Goal: Information Seeking & Learning: Learn about a topic

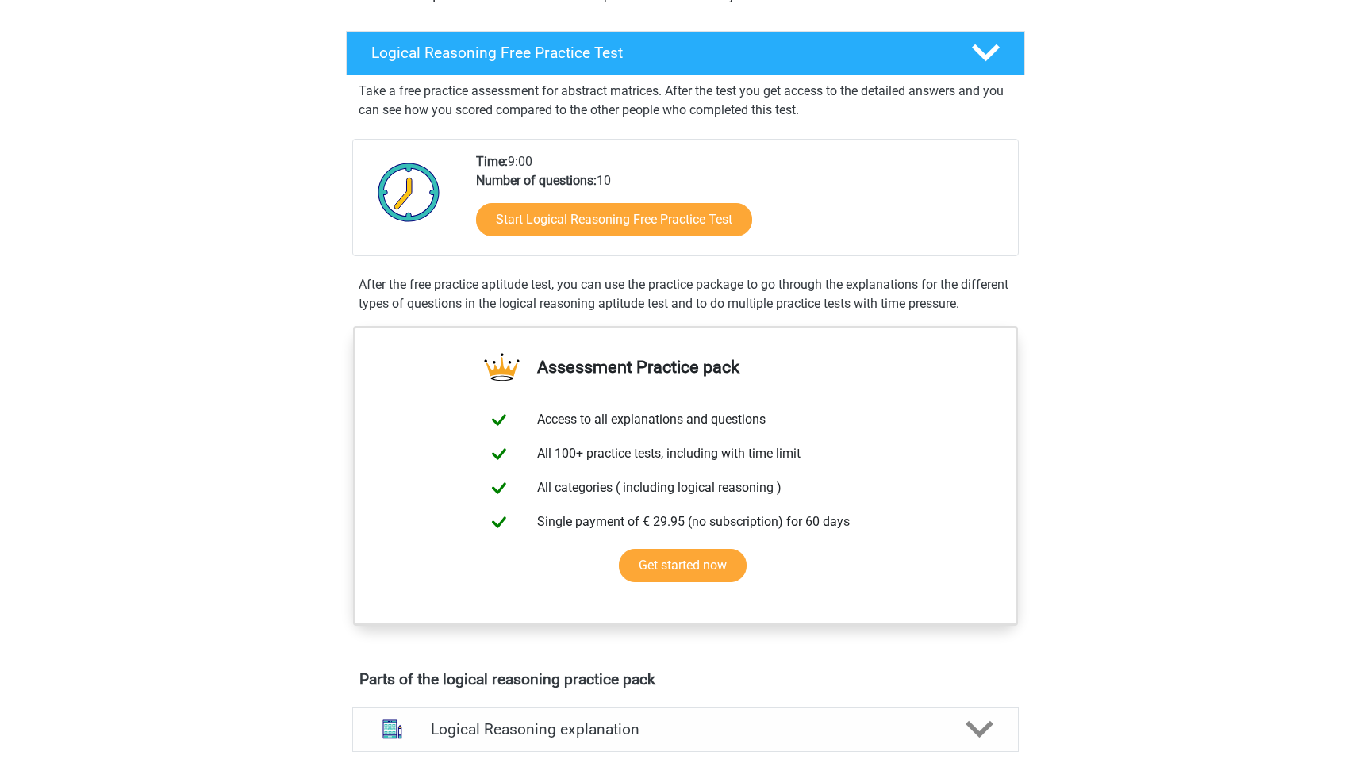
scroll to position [230, 0]
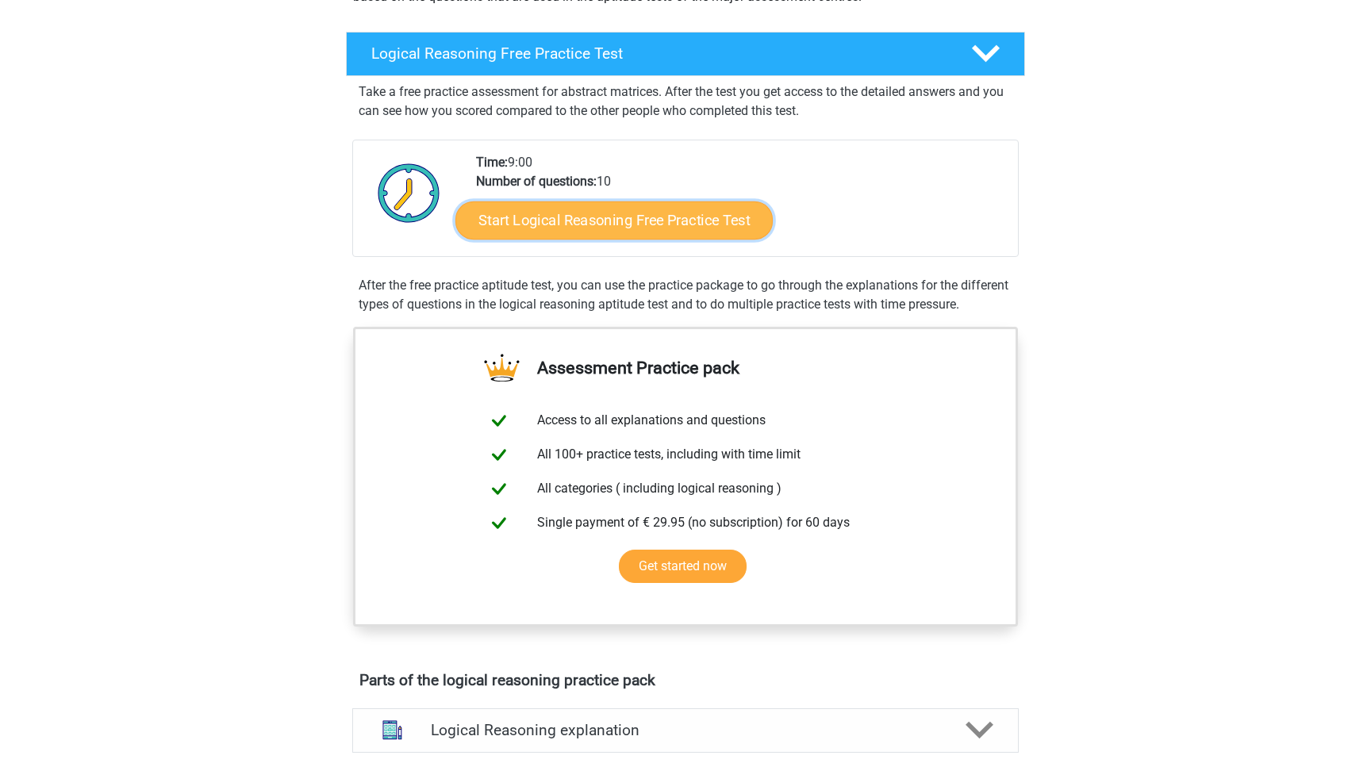
click at [566, 213] on link "Start Logical Reasoning Free Practice Test" at bounding box center [613, 220] width 317 height 38
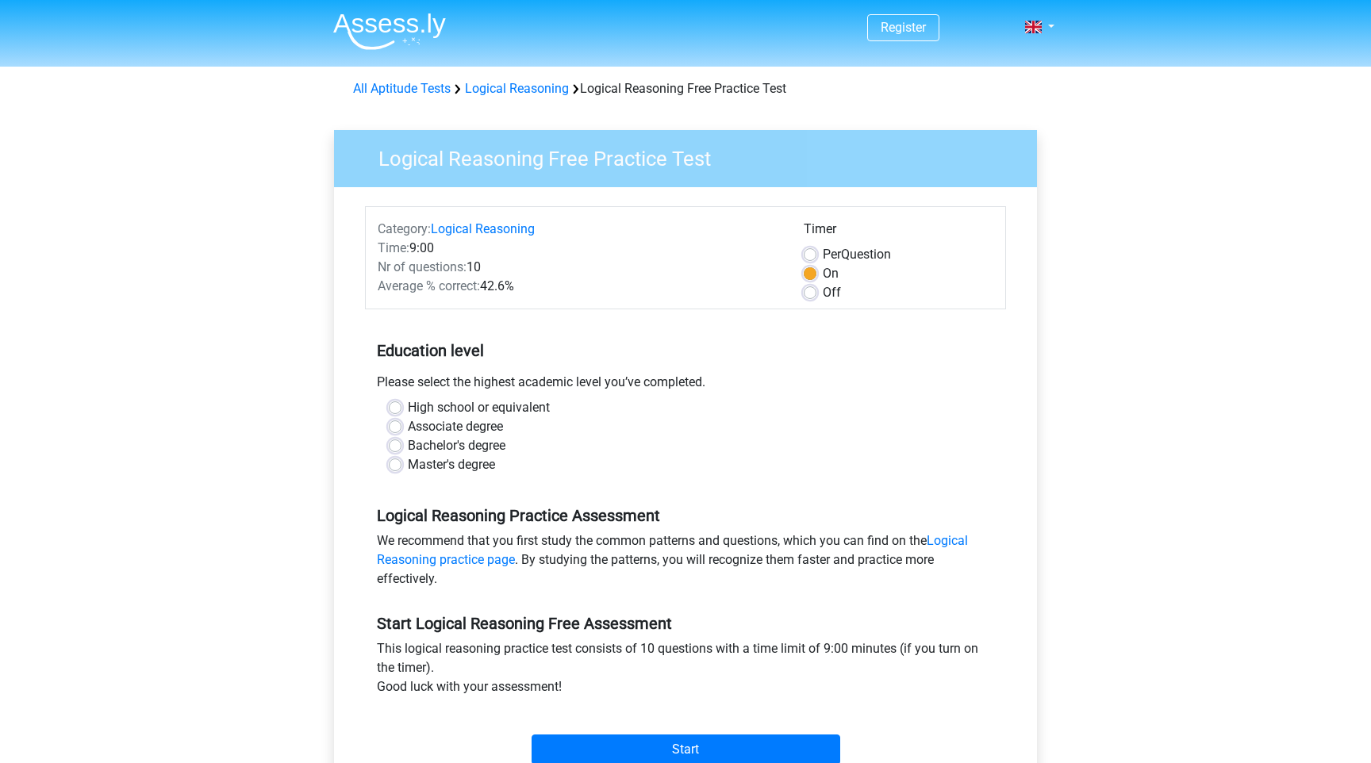
click at [408, 459] on label "Master's degree" at bounding box center [451, 464] width 87 height 19
click at [398, 459] on input "Master's degree" at bounding box center [395, 463] width 13 height 16
radio input "true"
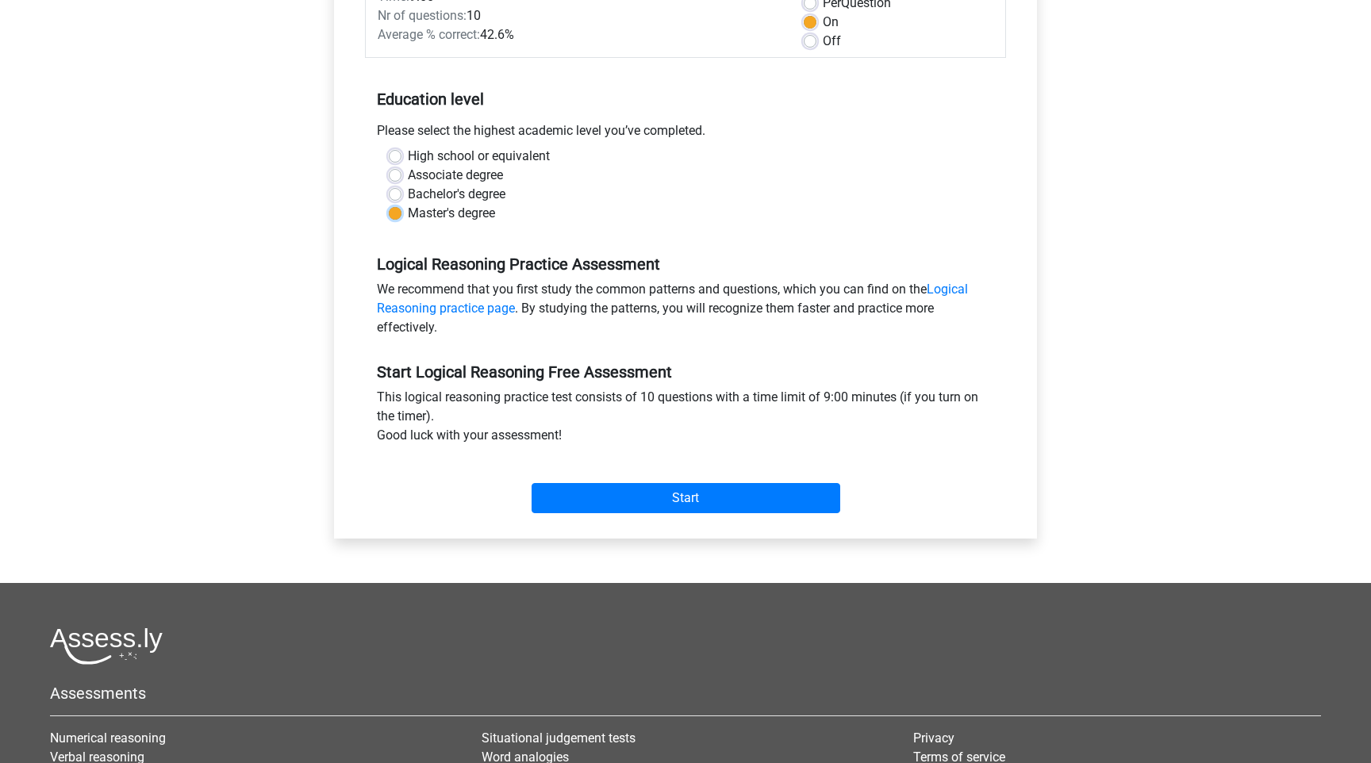
scroll to position [283, 0]
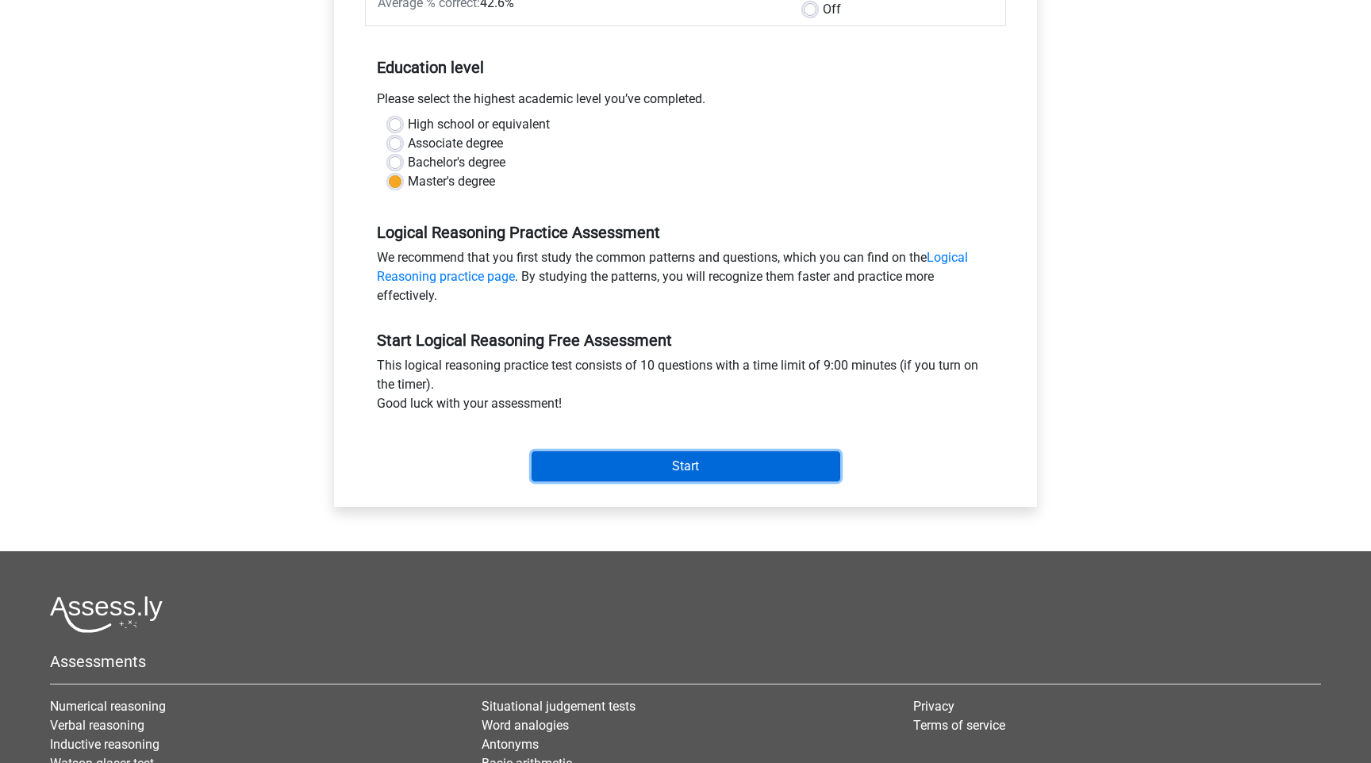
click at [674, 472] on input "Start" at bounding box center [685, 466] width 309 height 30
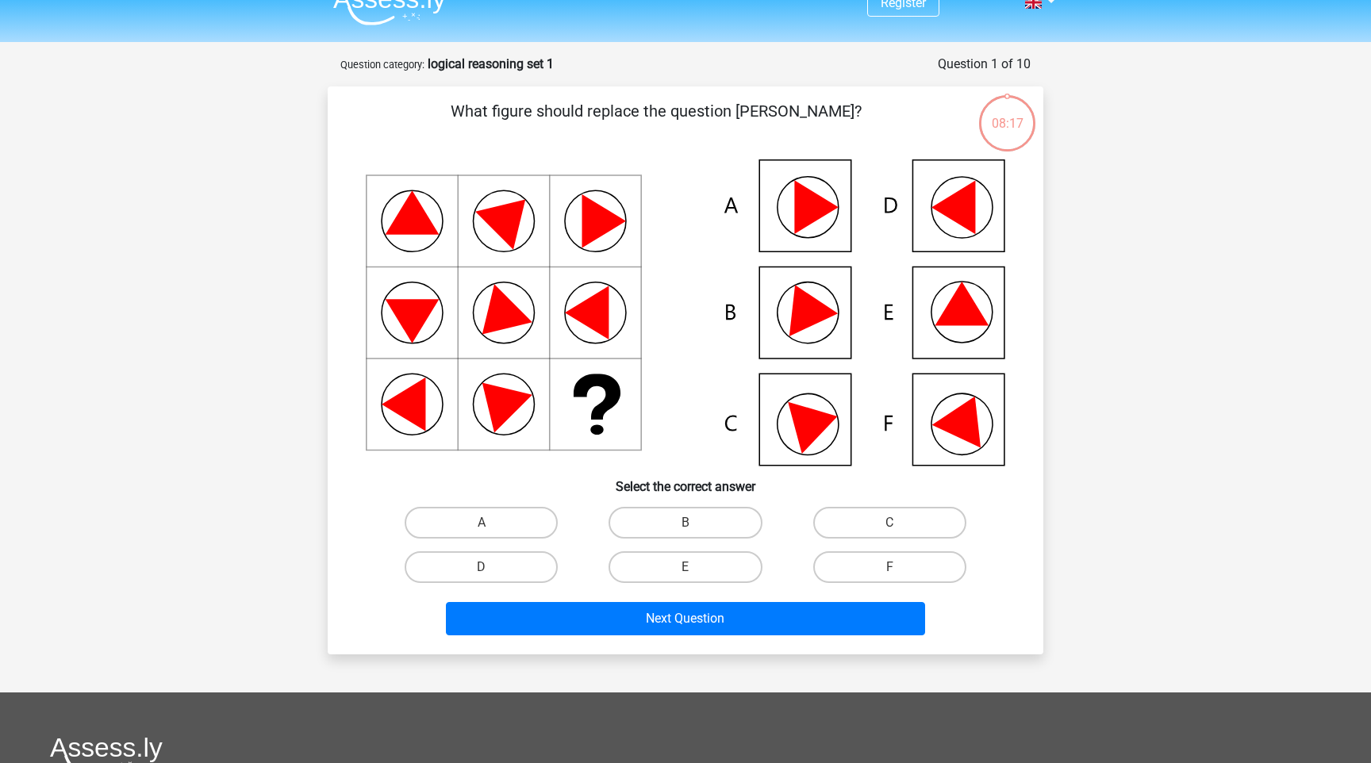
scroll to position [32, 0]
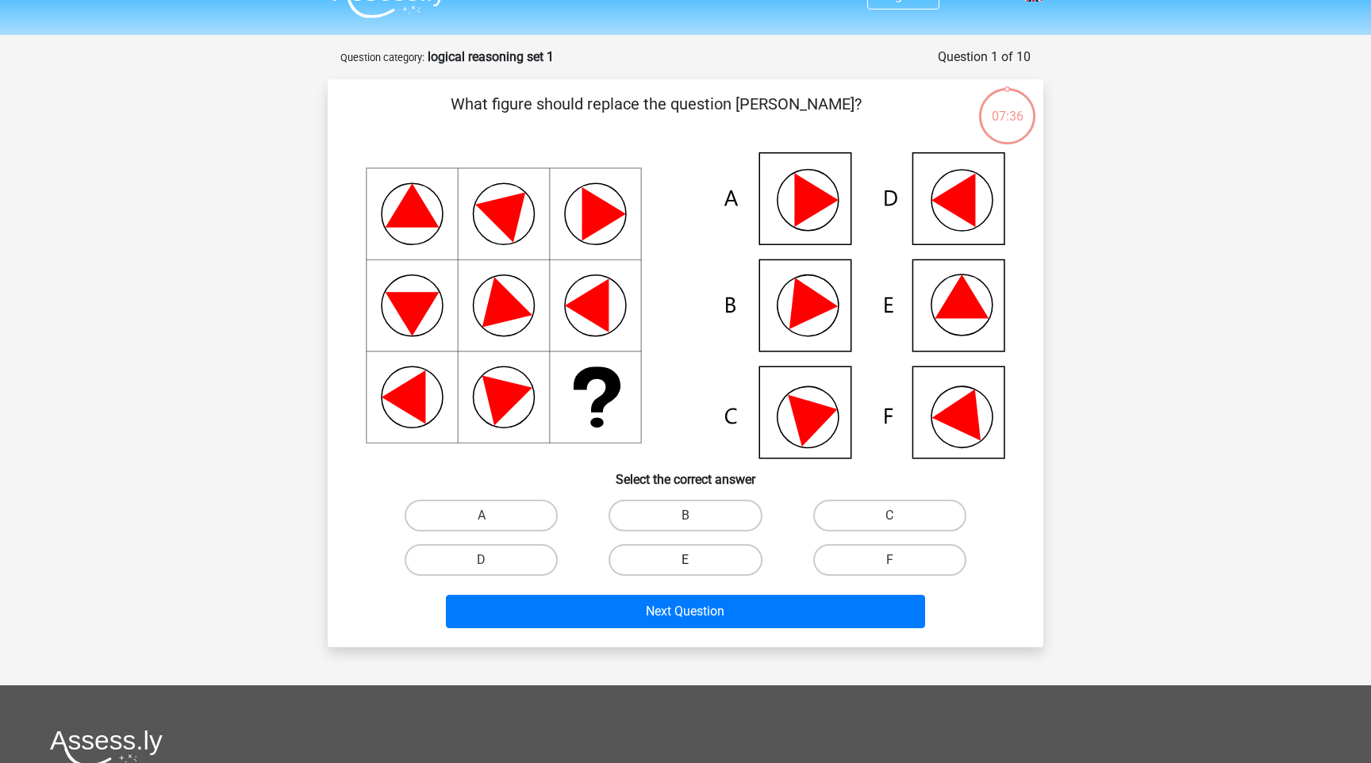
click at [729, 558] on label "E" at bounding box center [684, 560] width 153 height 32
click at [696, 560] on input "E" at bounding box center [690, 565] width 10 height 10
radio input "true"
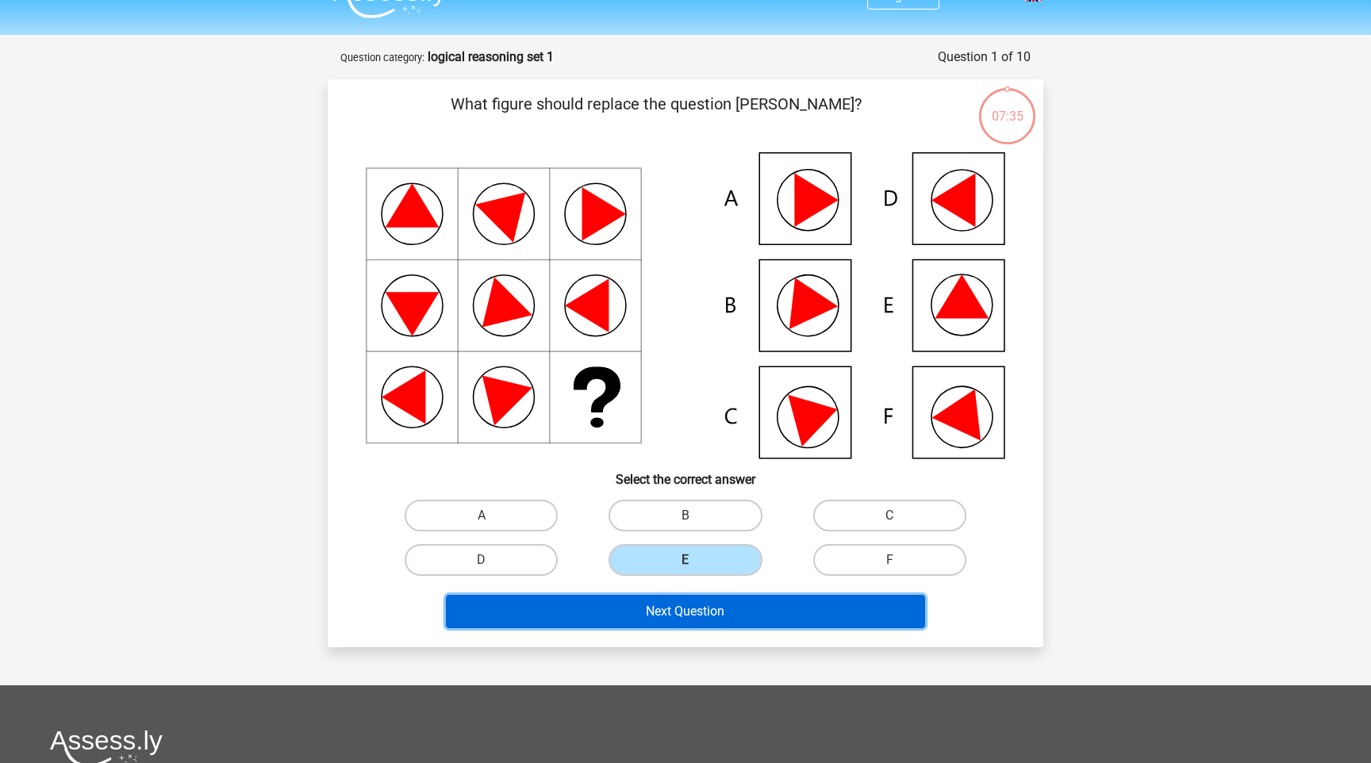
click at [706, 607] on button "Next Question" at bounding box center [686, 611] width 480 height 33
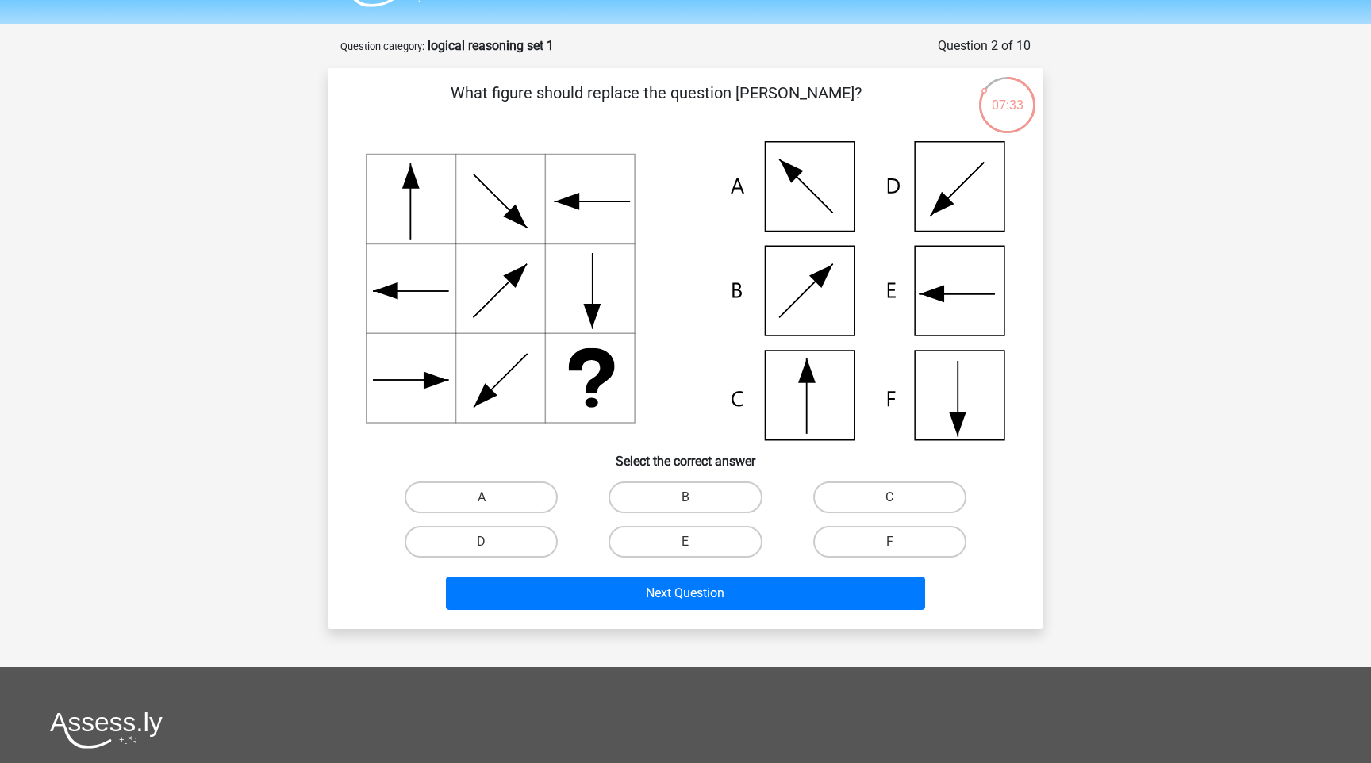
scroll to position [36, 0]
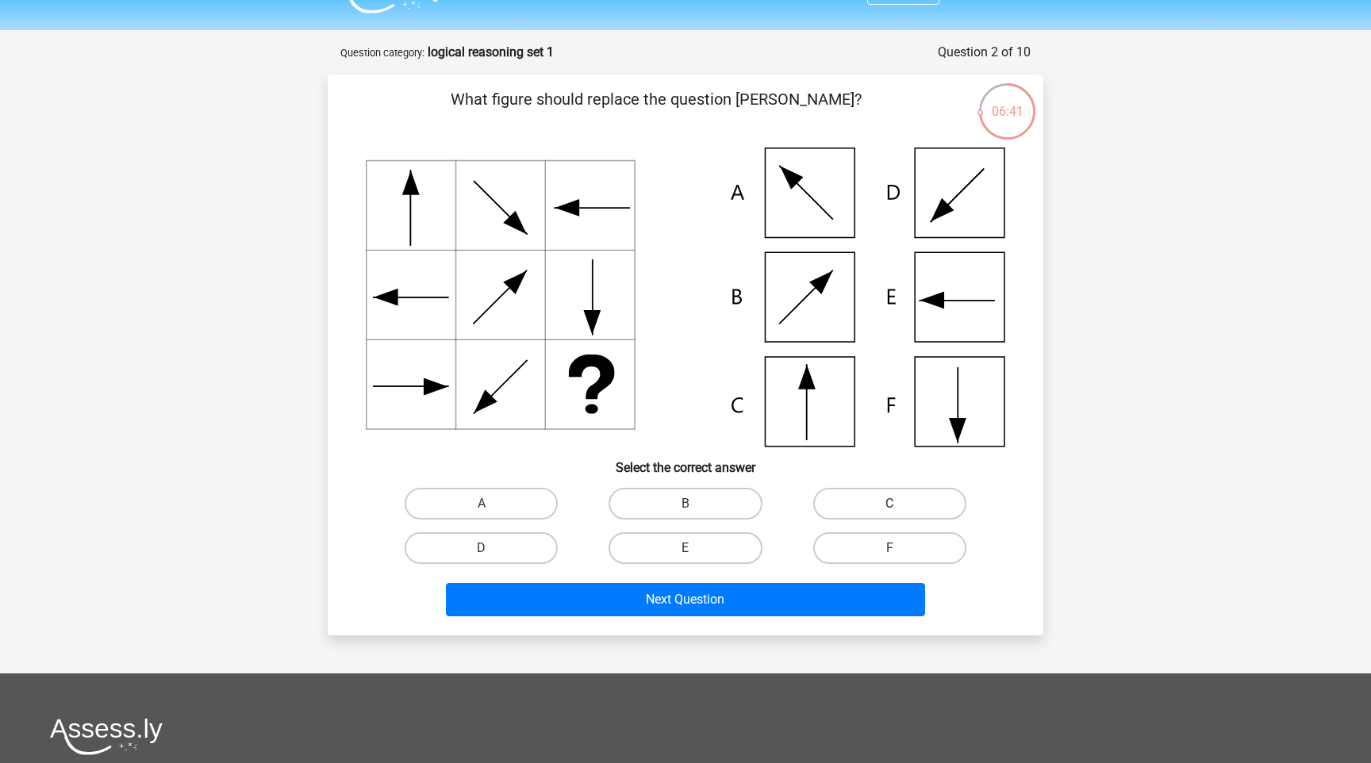
click at [882, 505] on label "C" at bounding box center [889, 504] width 153 height 32
click at [889, 505] on input "C" at bounding box center [894, 509] width 10 height 10
radio input "true"
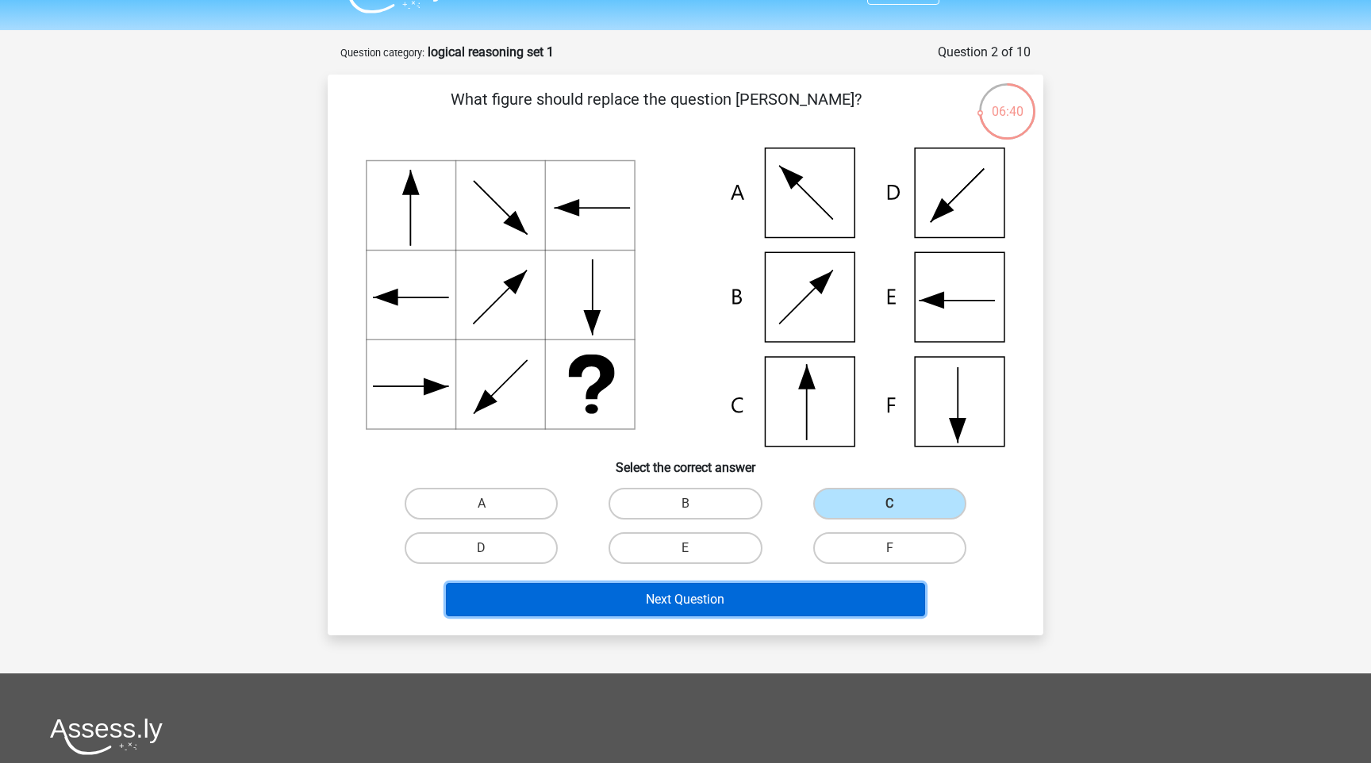
click at [650, 604] on button "Next Question" at bounding box center [686, 599] width 480 height 33
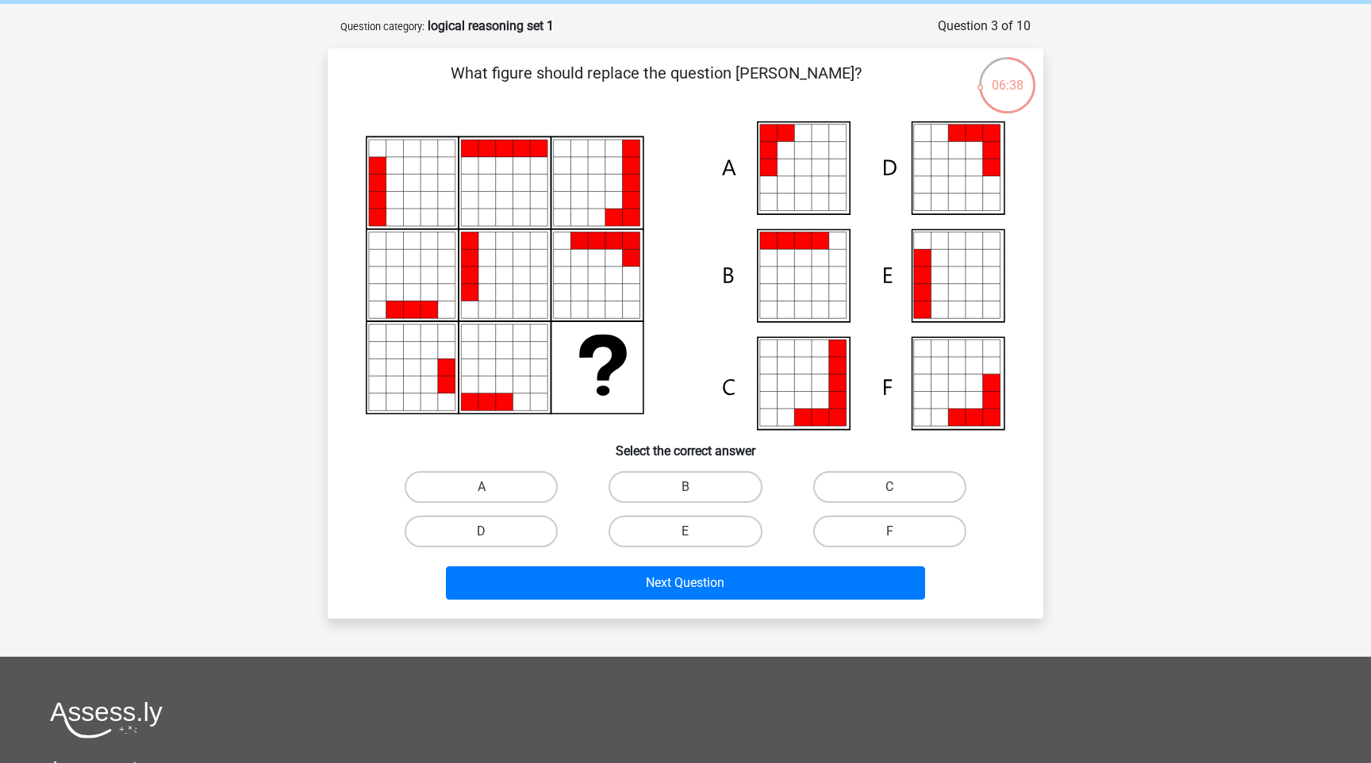
scroll to position [49, 0]
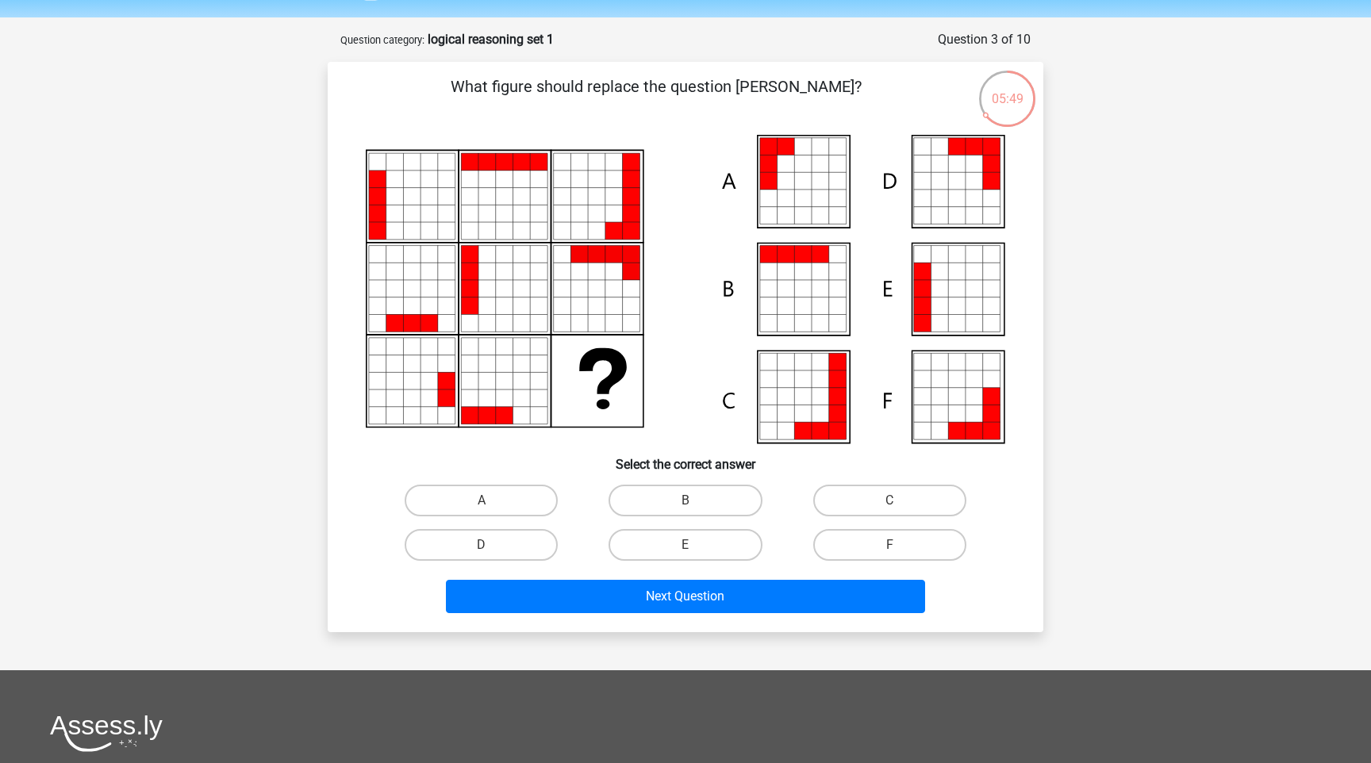
click at [443, 482] on div "A" at bounding box center [481, 500] width 204 height 44
click at [449, 491] on label "A" at bounding box center [481, 501] width 153 height 32
click at [481, 501] on input "A" at bounding box center [486, 506] width 10 height 10
radio input "true"
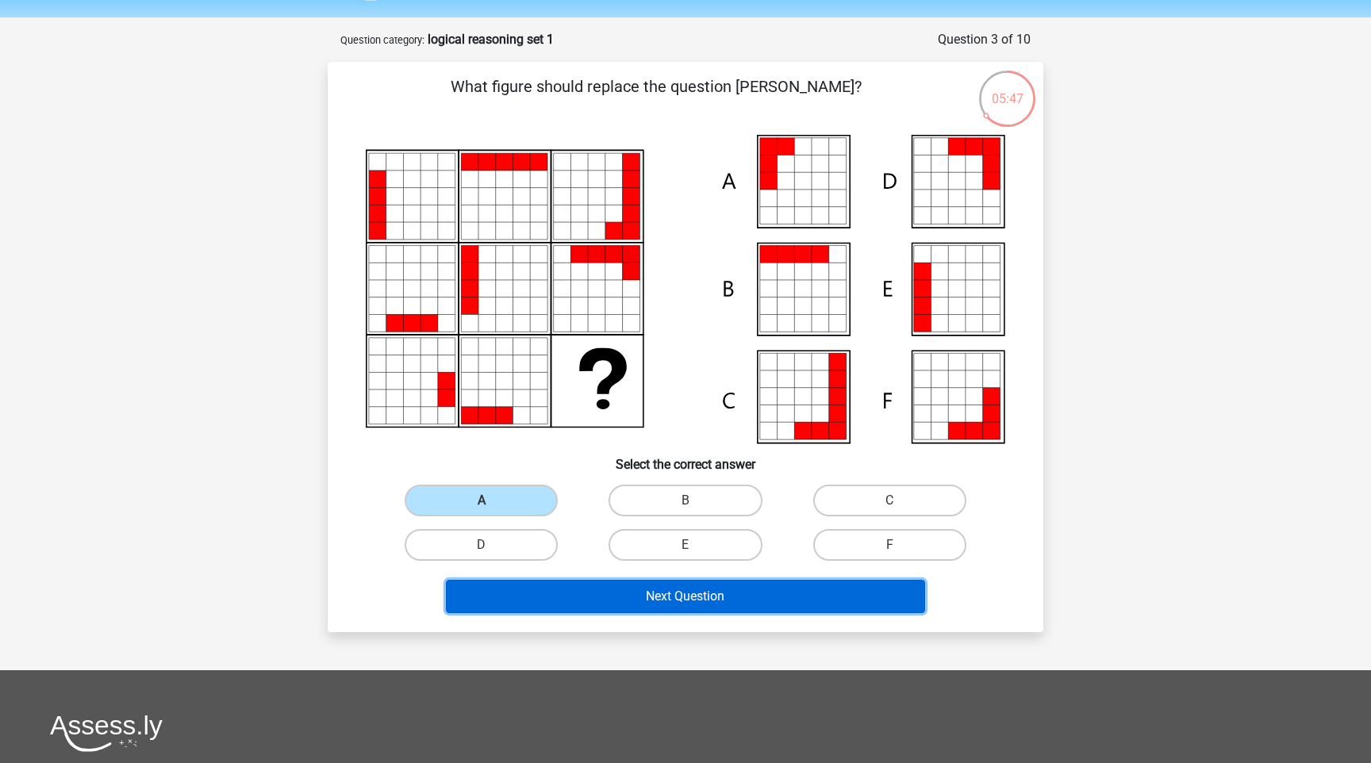
click at [677, 597] on button "Next Question" at bounding box center [686, 596] width 480 height 33
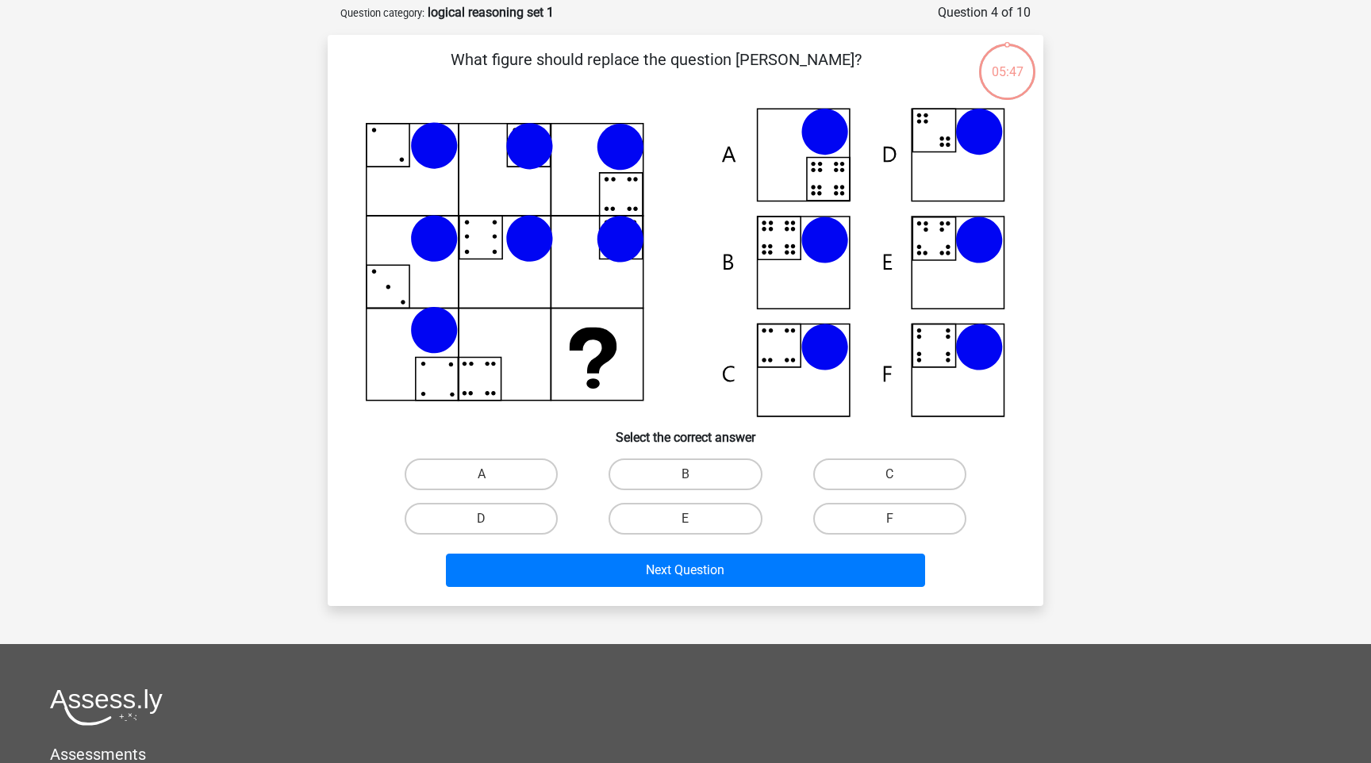
scroll to position [79, 0]
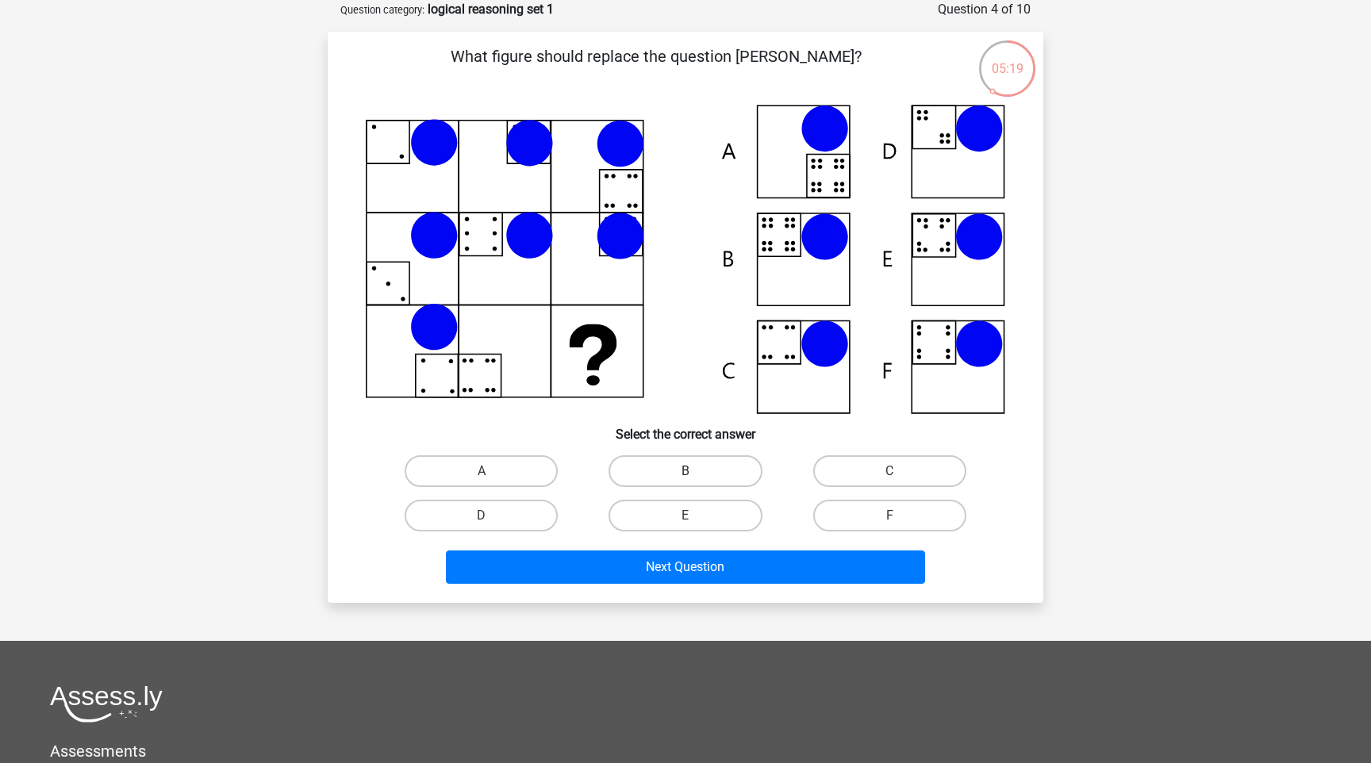
click at [645, 469] on label "B" at bounding box center [684, 471] width 153 height 32
click at [685, 471] on input "B" at bounding box center [690, 476] width 10 height 10
radio input "true"
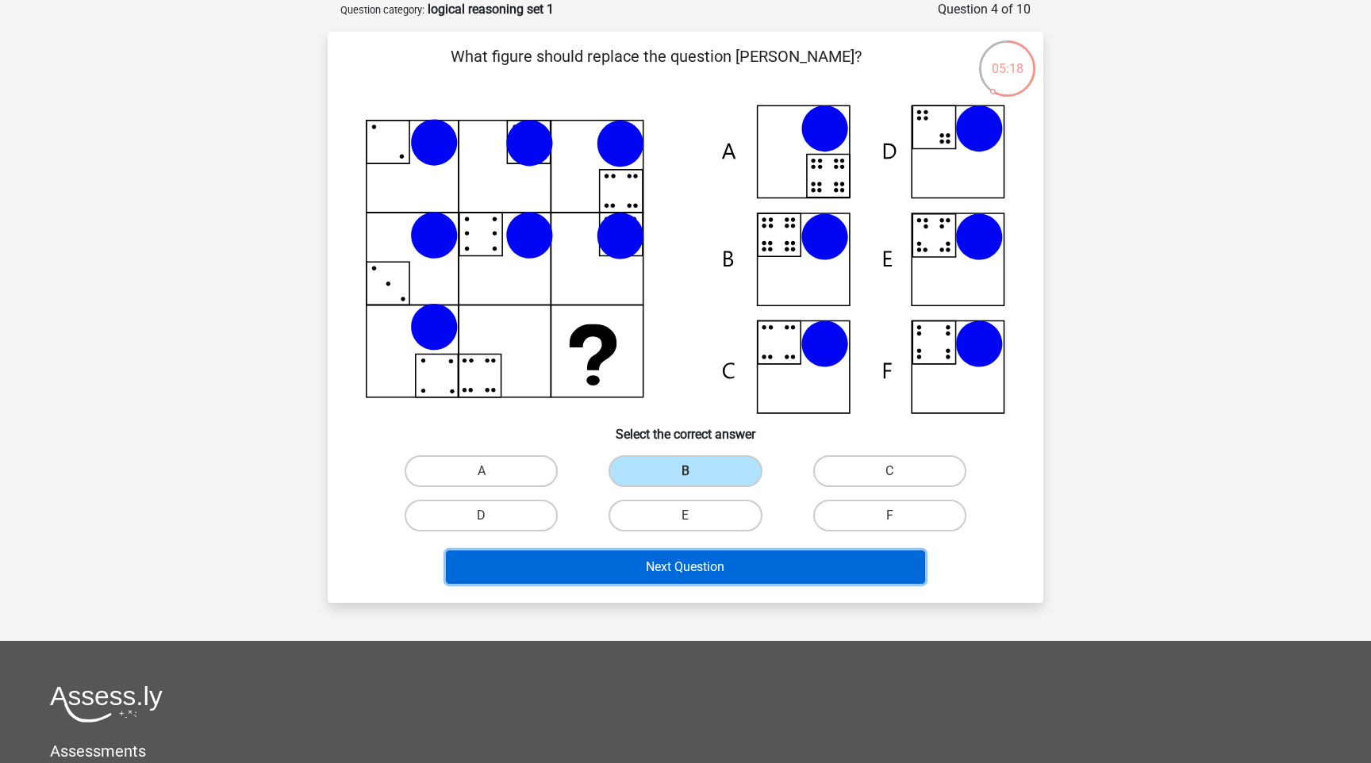
click at [742, 562] on button "Next Question" at bounding box center [686, 566] width 480 height 33
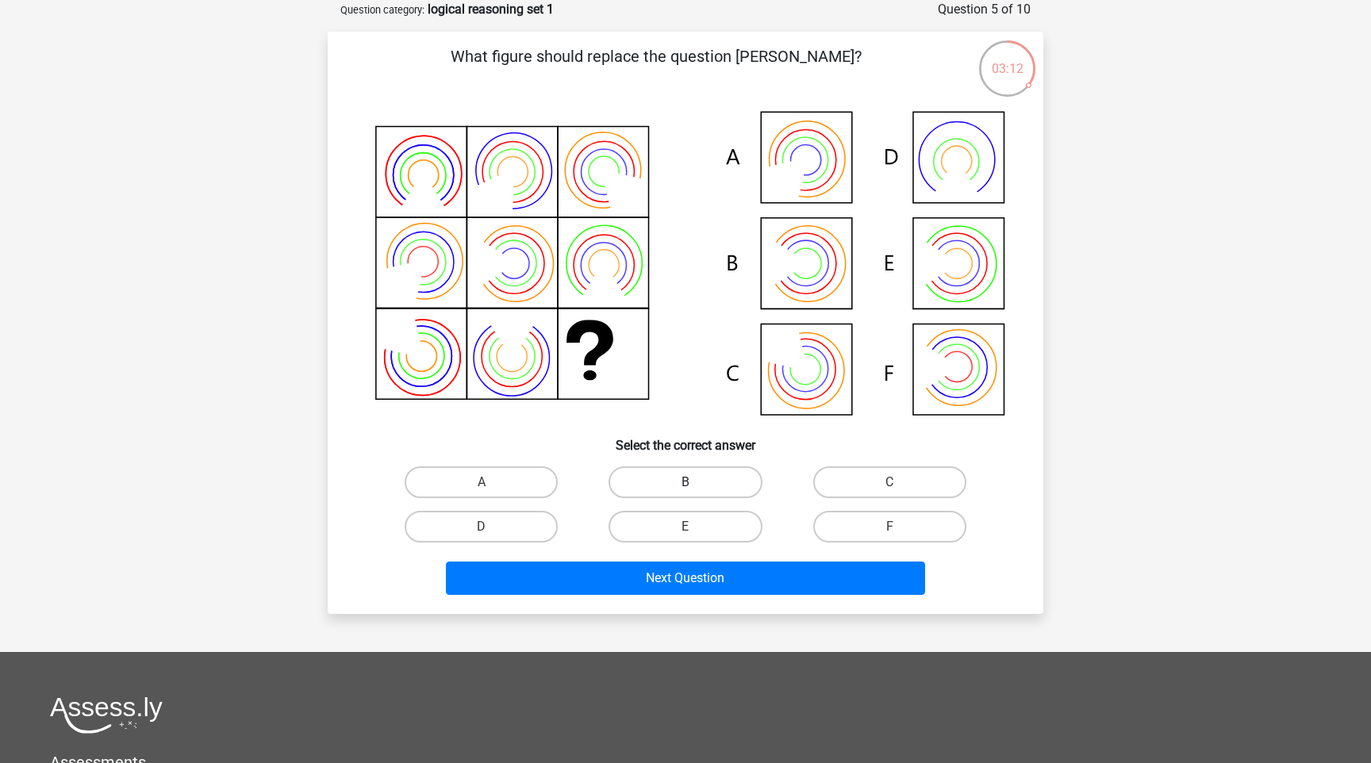
click at [659, 485] on label "B" at bounding box center [684, 482] width 153 height 32
click at [685, 485] on input "B" at bounding box center [690, 487] width 10 height 10
radio input "true"
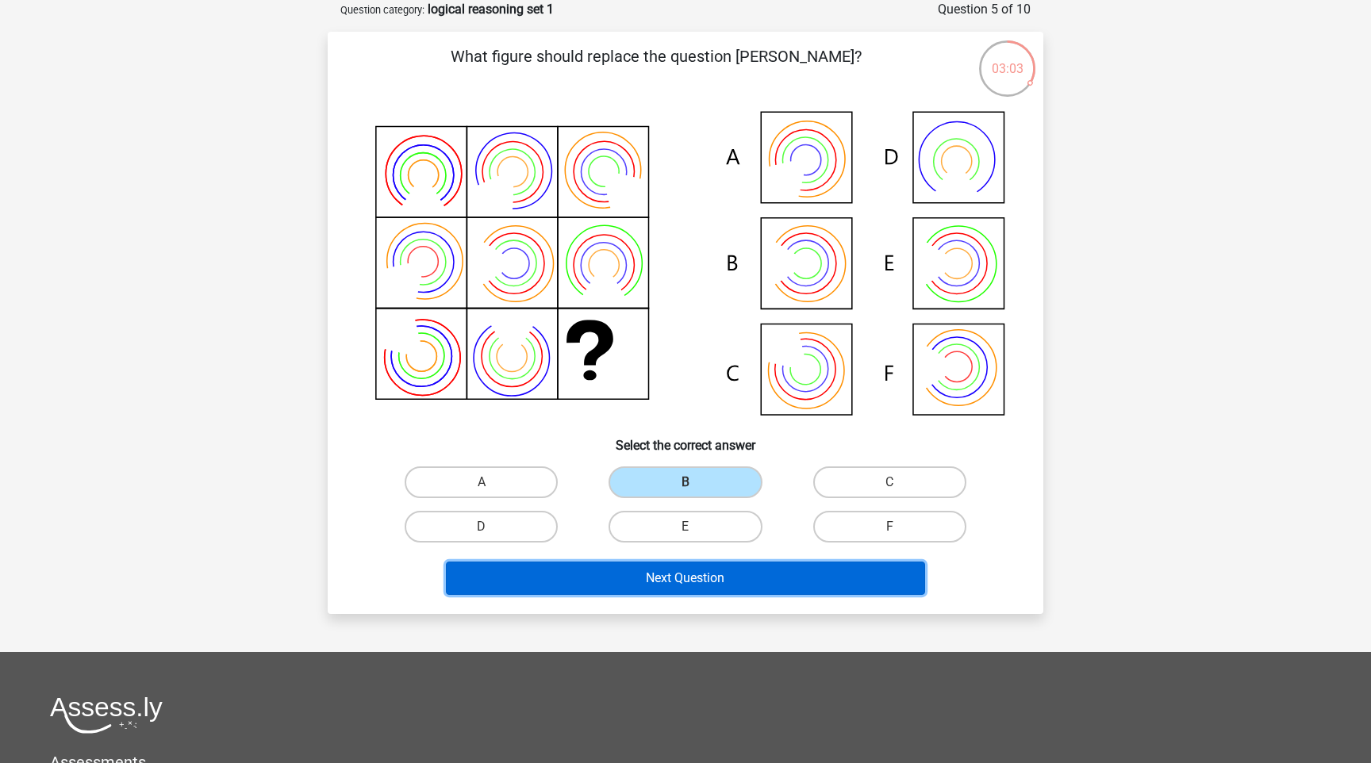
click at [695, 574] on button "Next Question" at bounding box center [686, 578] width 480 height 33
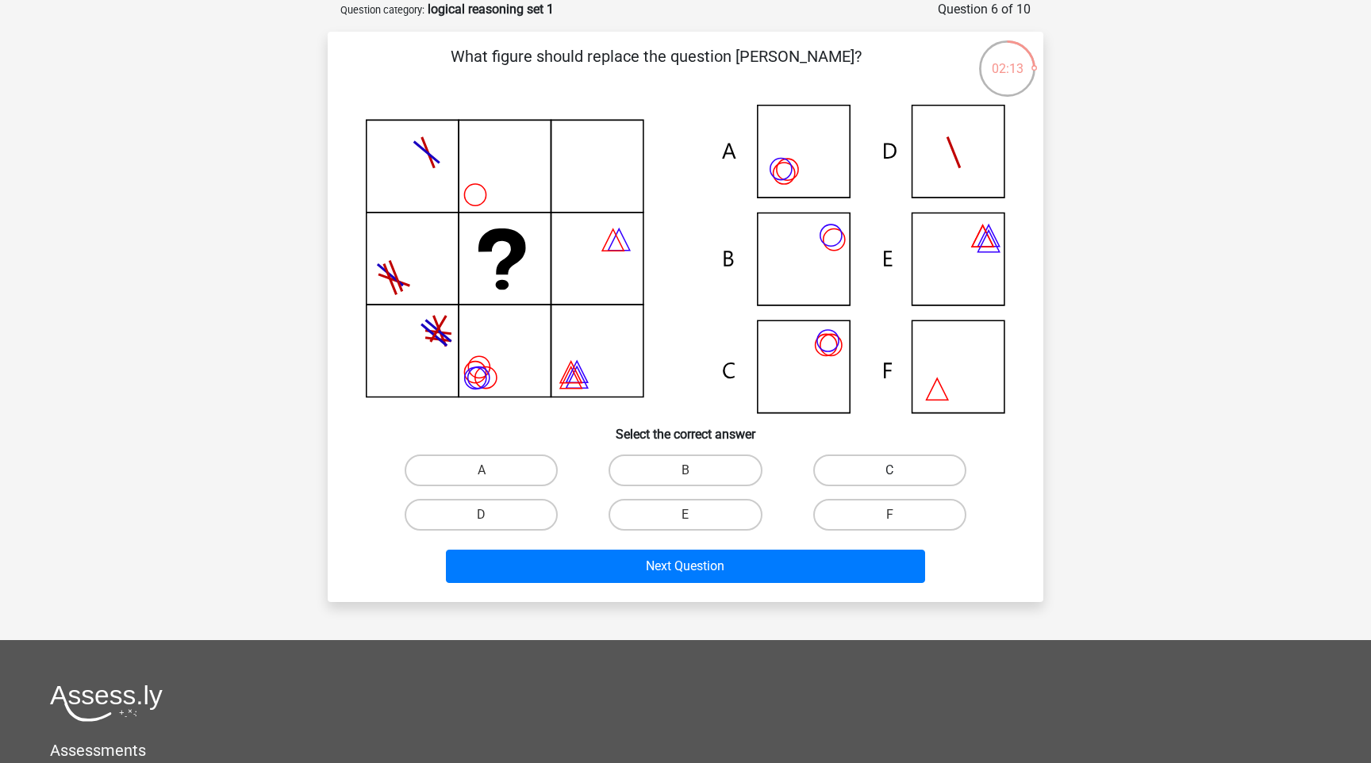
click at [869, 470] on label "C" at bounding box center [889, 471] width 153 height 32
click at [889, 470] on input "C" at bounding box center [894, 475] width 10 height 10
radio input "true"
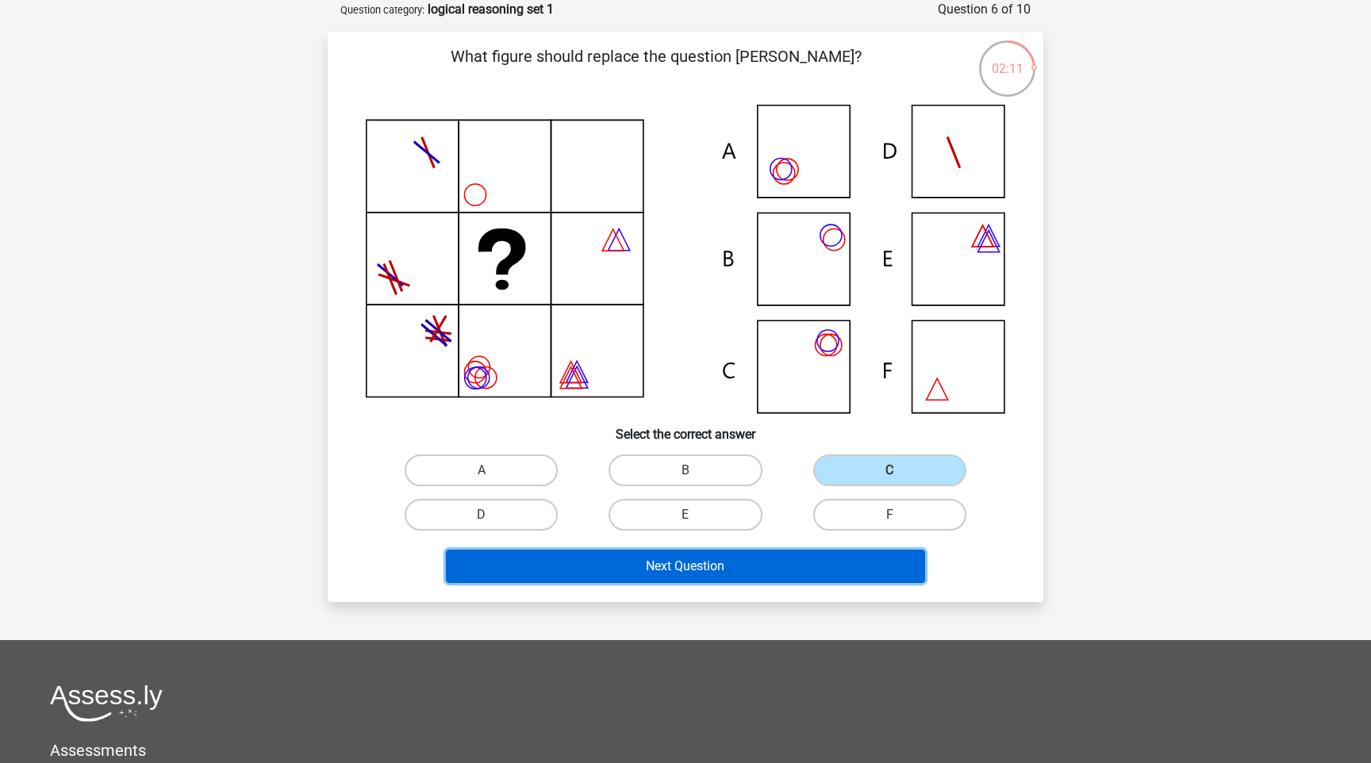
click at [692, 574] on button "Next Question" at bounding box center [686, 566] width 480 height 33
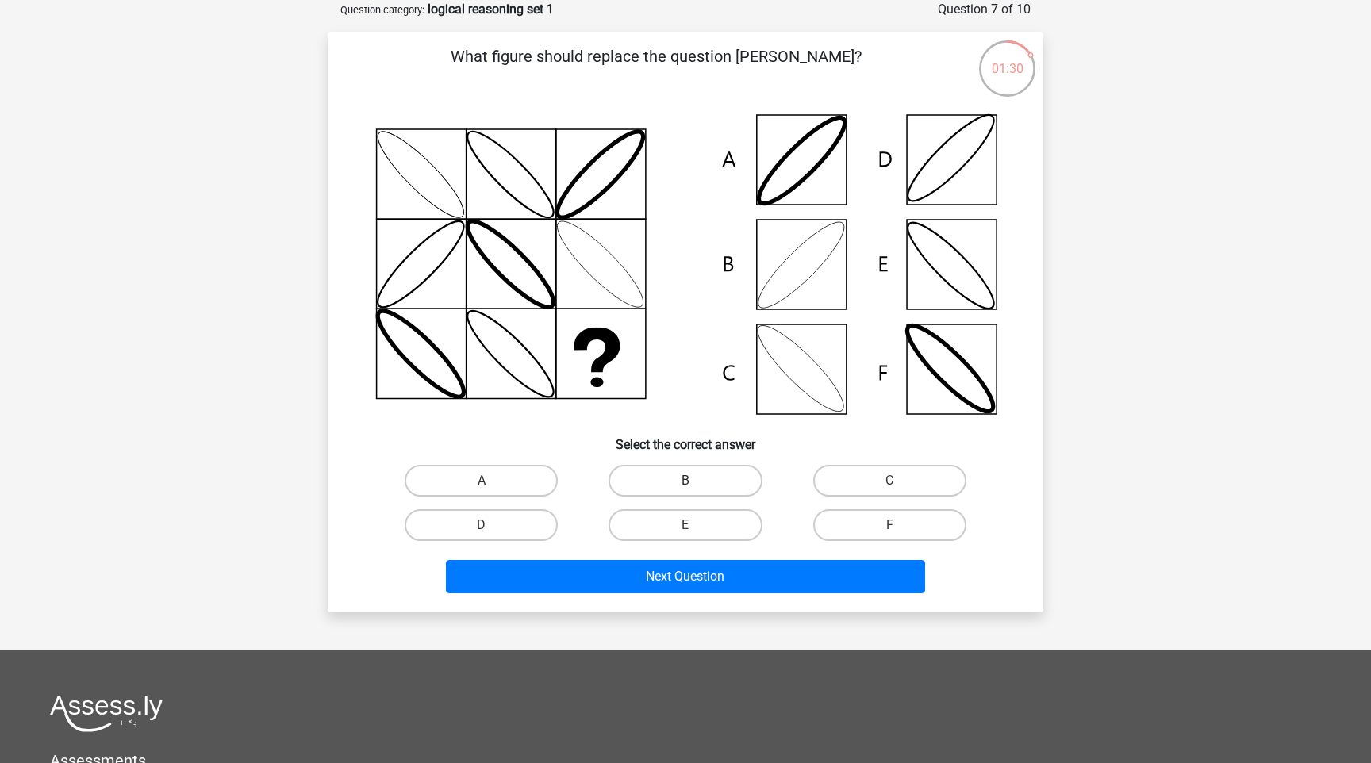
click at [666, 482] on label "B" at bounding box center [684, 481] width 153 height 32
click at [685, 482] on input "B" at bounding box center [690, 486] width 10 height 10
radio input "true"
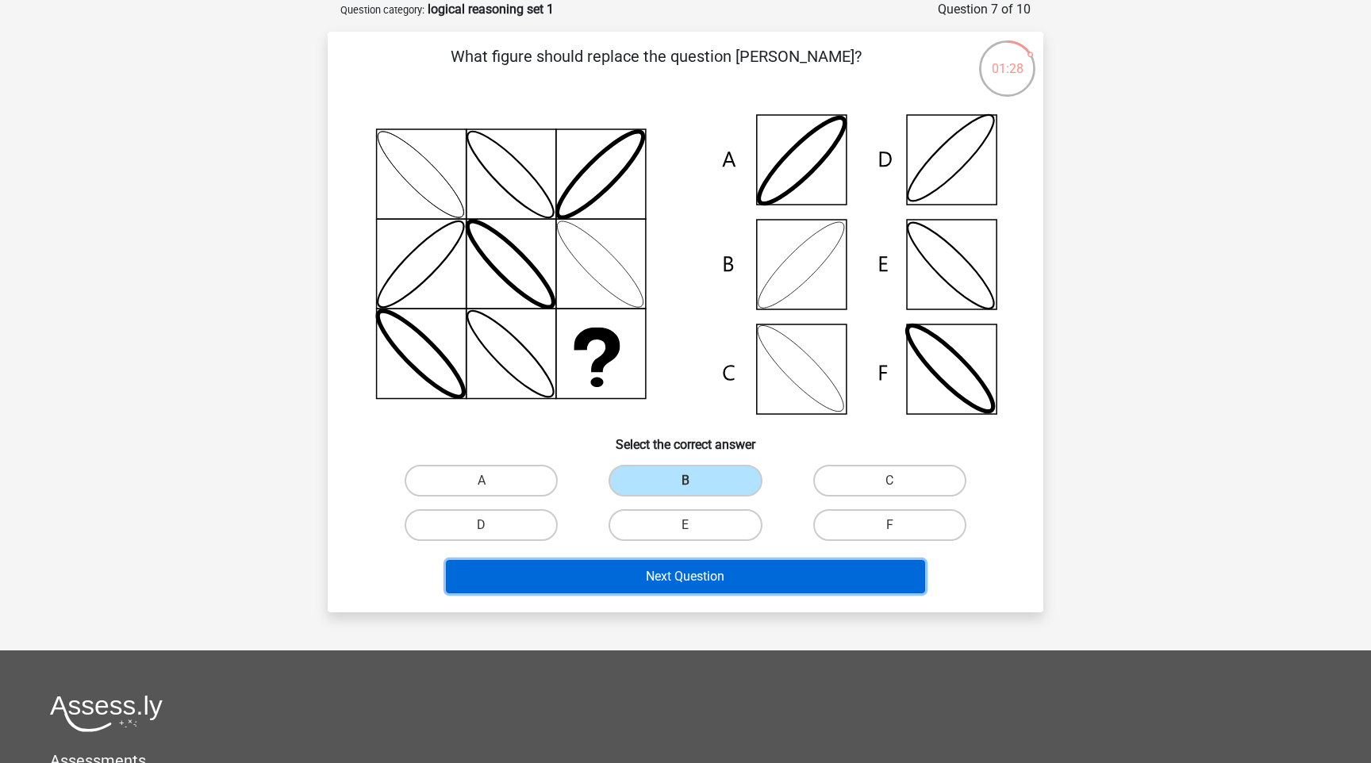
click at [718, 581] on button "Next Question" at bounding box center [686, 576] width 480 height 33
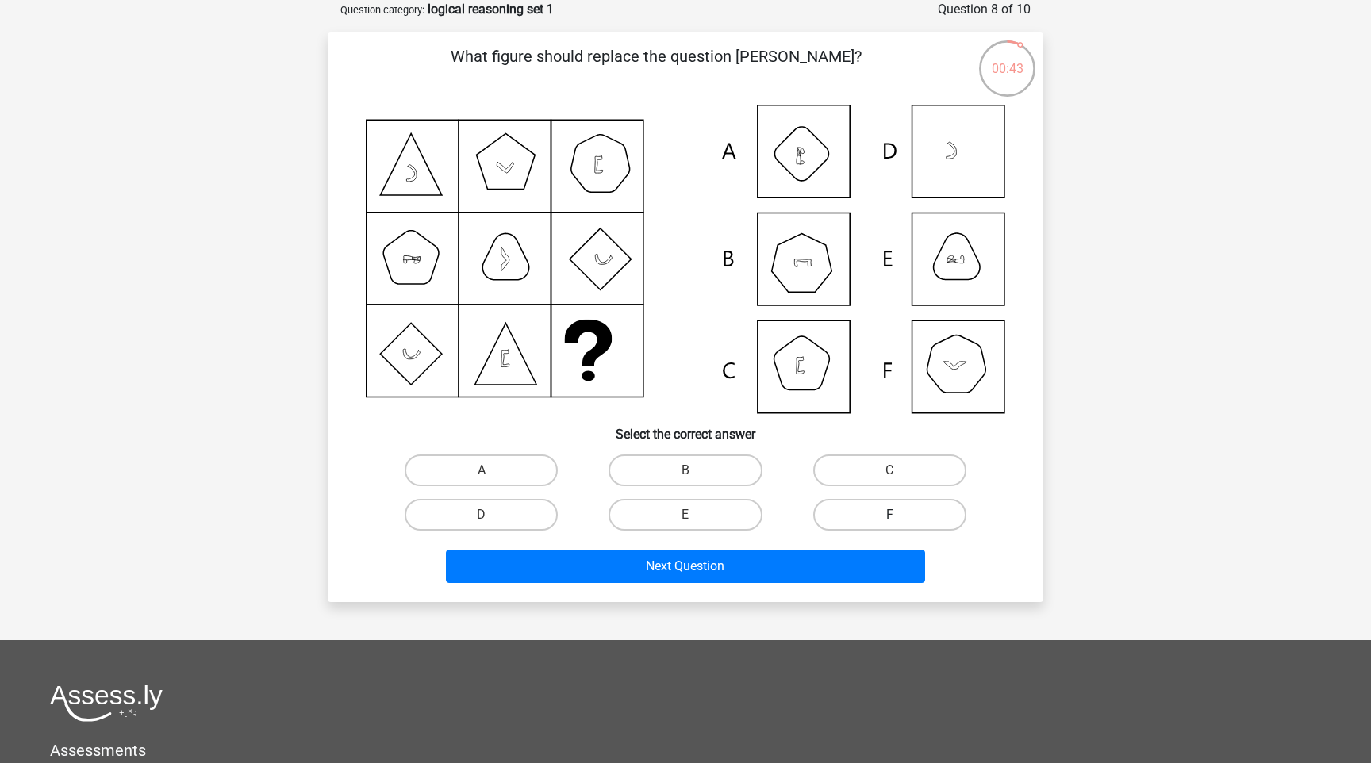
click at [905, 505] on label "F" at bounding box center [889, 515] width 153 height 32
click at [900, 515] on input "F" at bounding box center [894, 520] width 10 height 10
radio input "true"
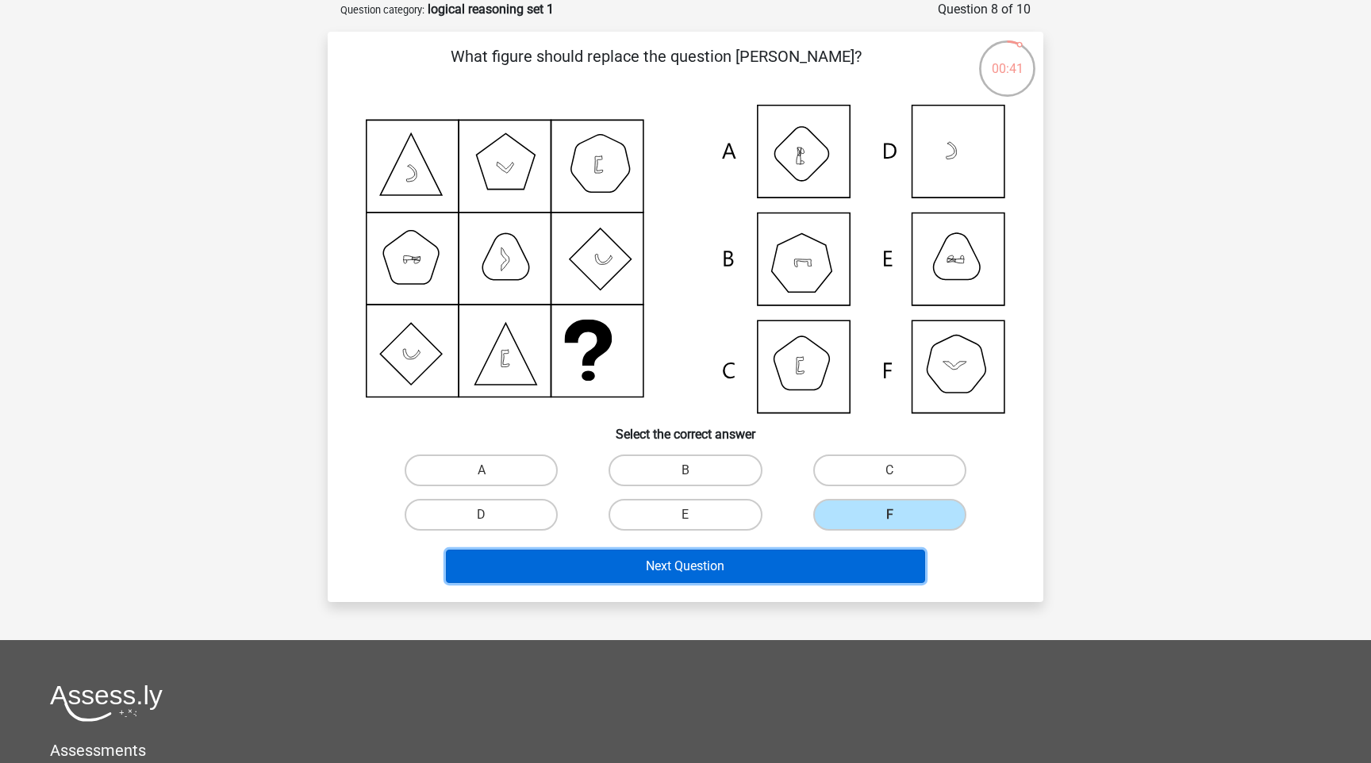
click at [787, 566] on button "Next Question" at bounding box center [686, 566] width 480 height 33
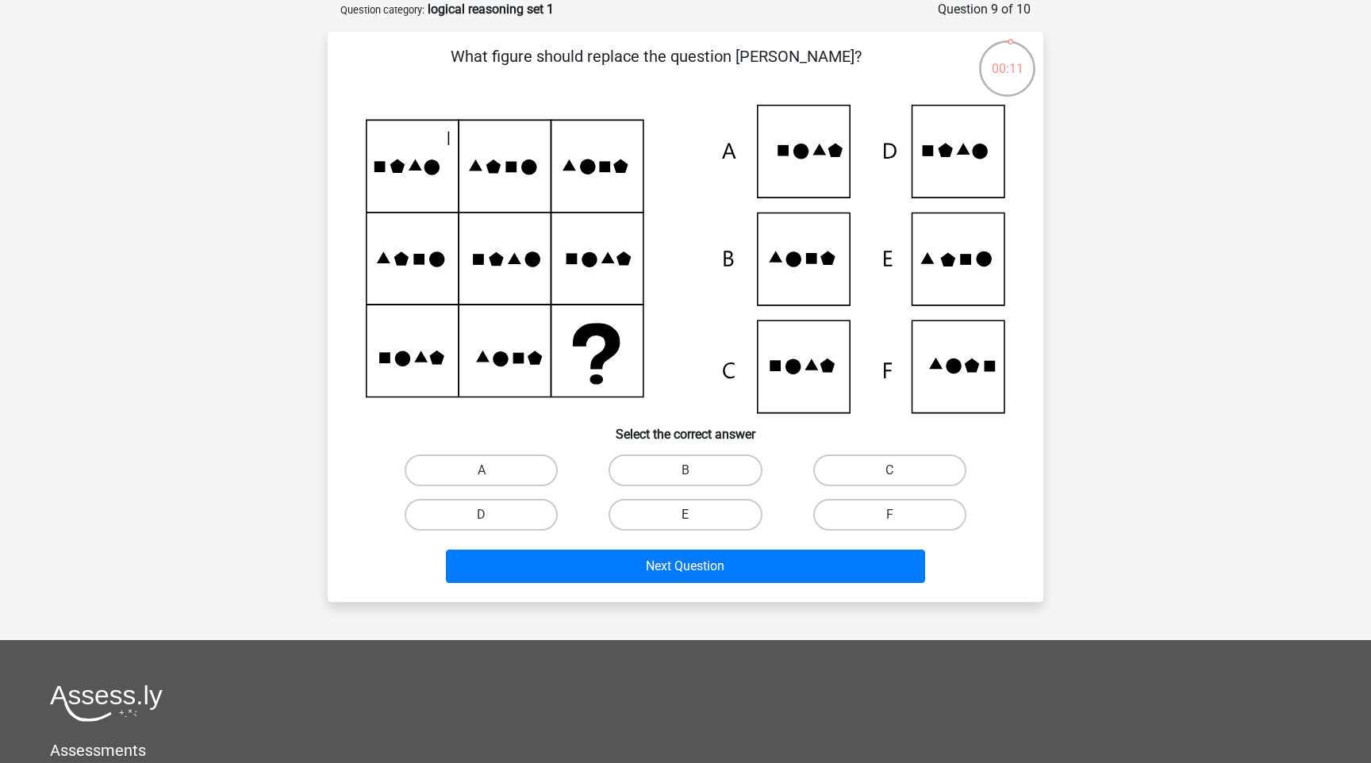
click at [719, 525] on label "E" at bounding box center [684, 515] width 153 height 32
click at [696, 525] on input "E" at bounding box center [690, 520] width 10 height 10
radio input "true"
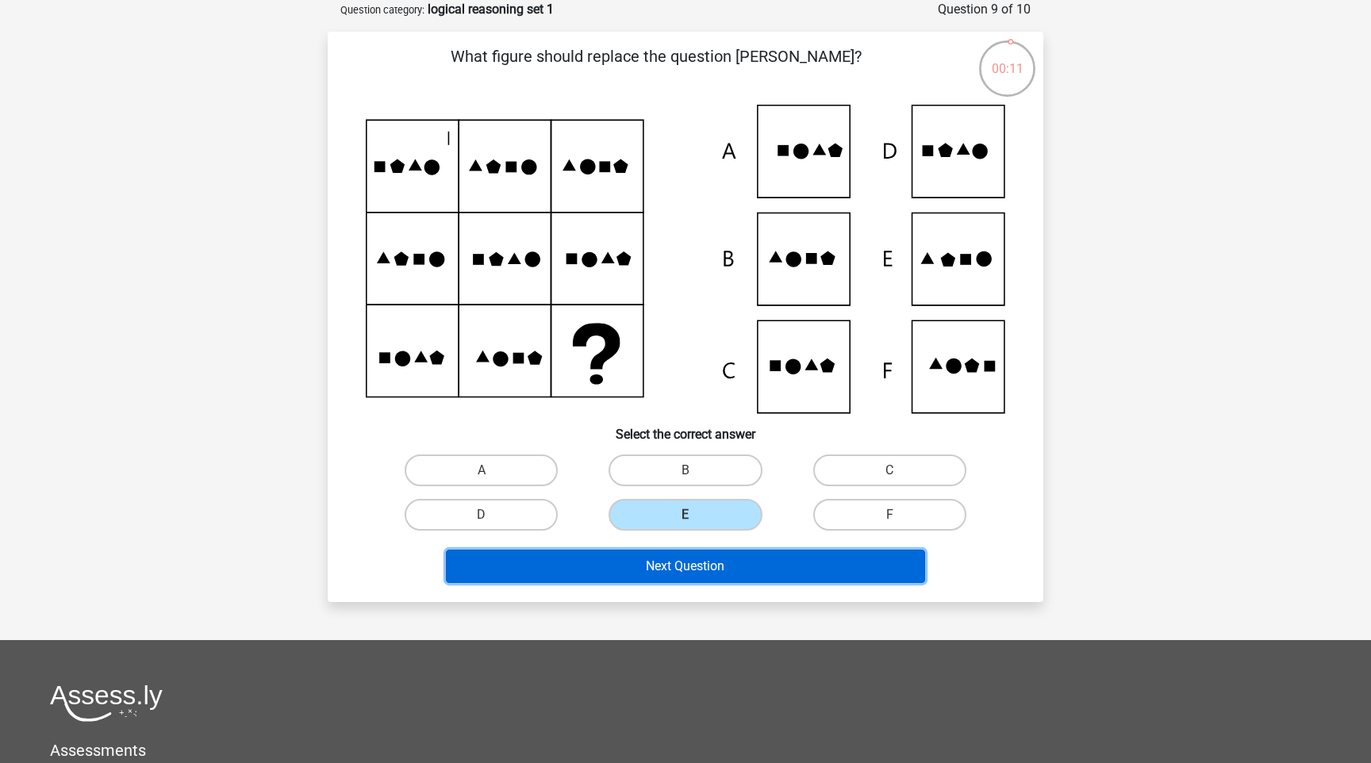
click at [688, 565] on button "Next Question" at bounding box center [686, 566] width 480 height 33
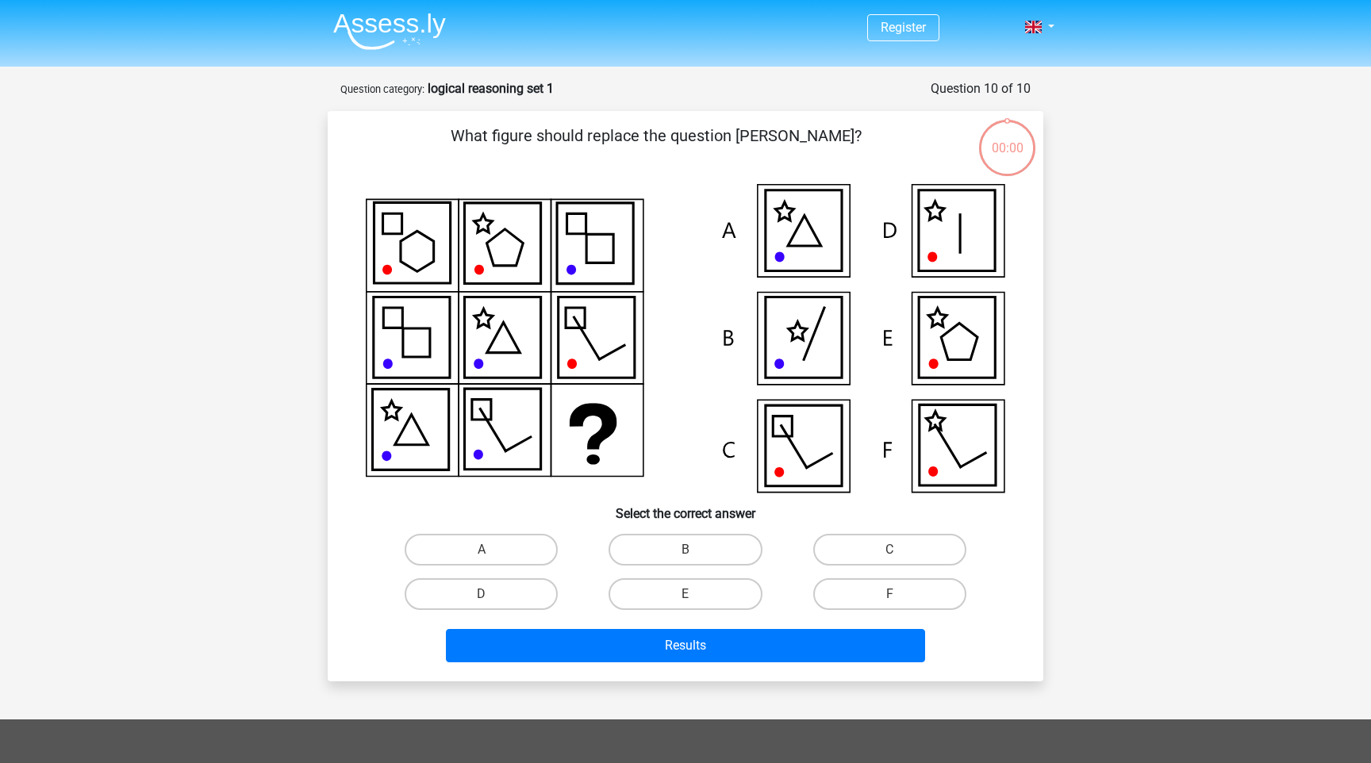
scroll to position [79, 0]
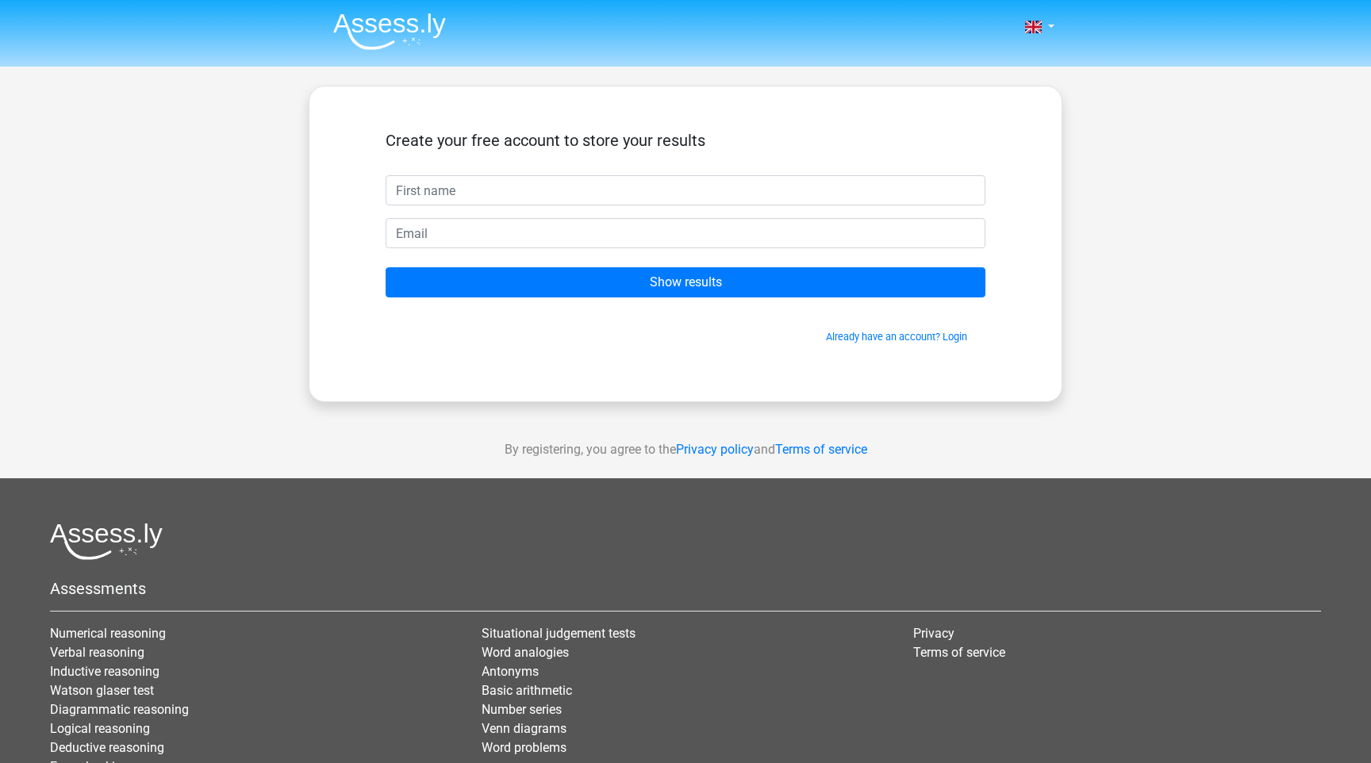
click at [463, 194] on input "text" at bounding box center [686, 190] width 600 height 30
type input "Huan Bao"
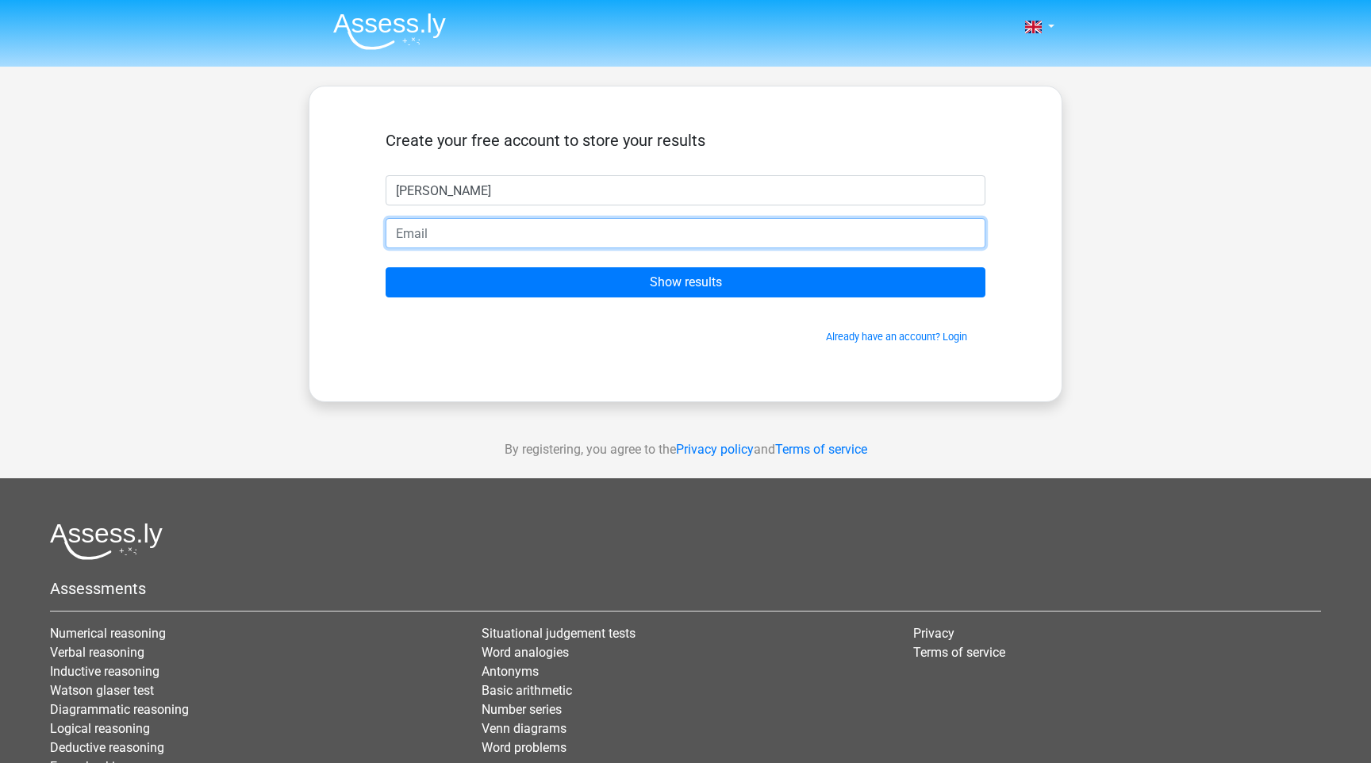
click at [470, 232] on input "email" at bounding box center [686, 233] width 600 height 30
type input "huanbn@outlook.com"
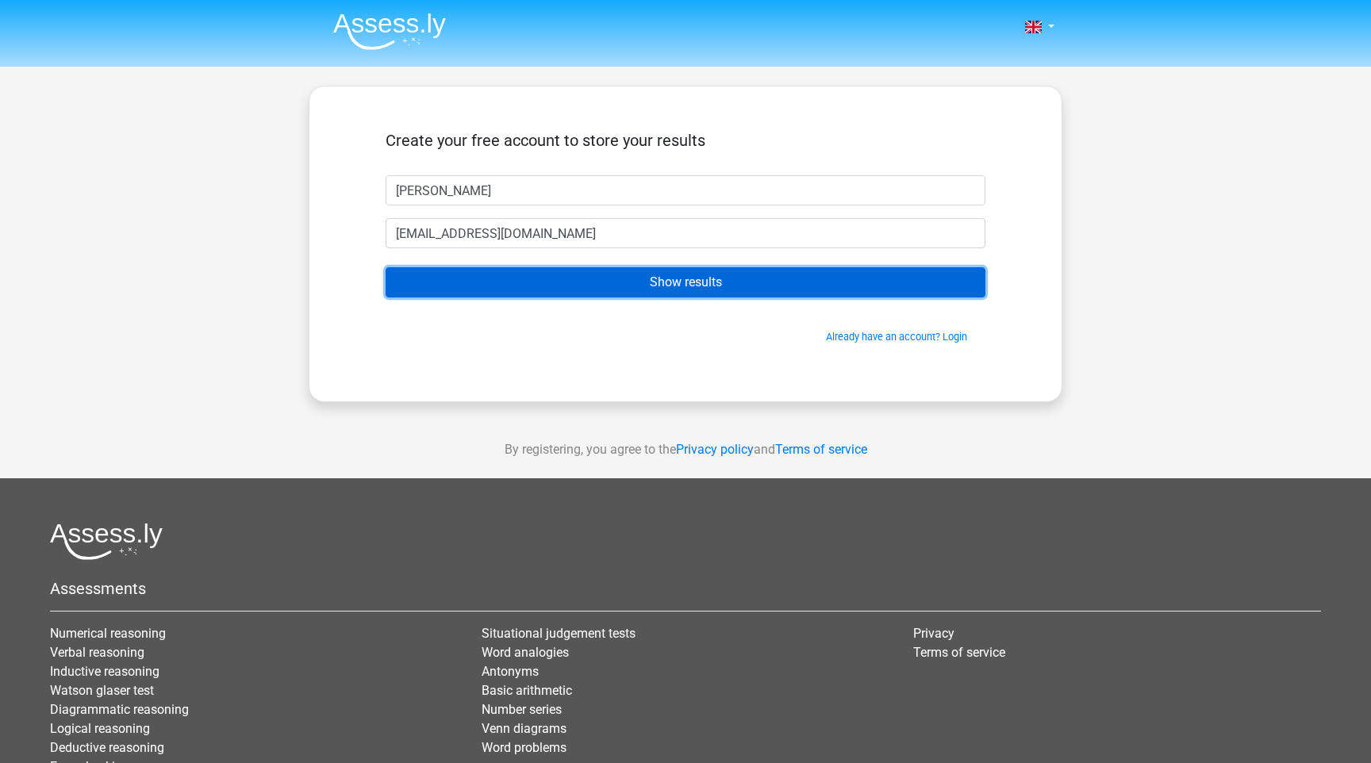
click at [642, 283] on input "Show results" at bounding box center [686, 282] width 600 height 30
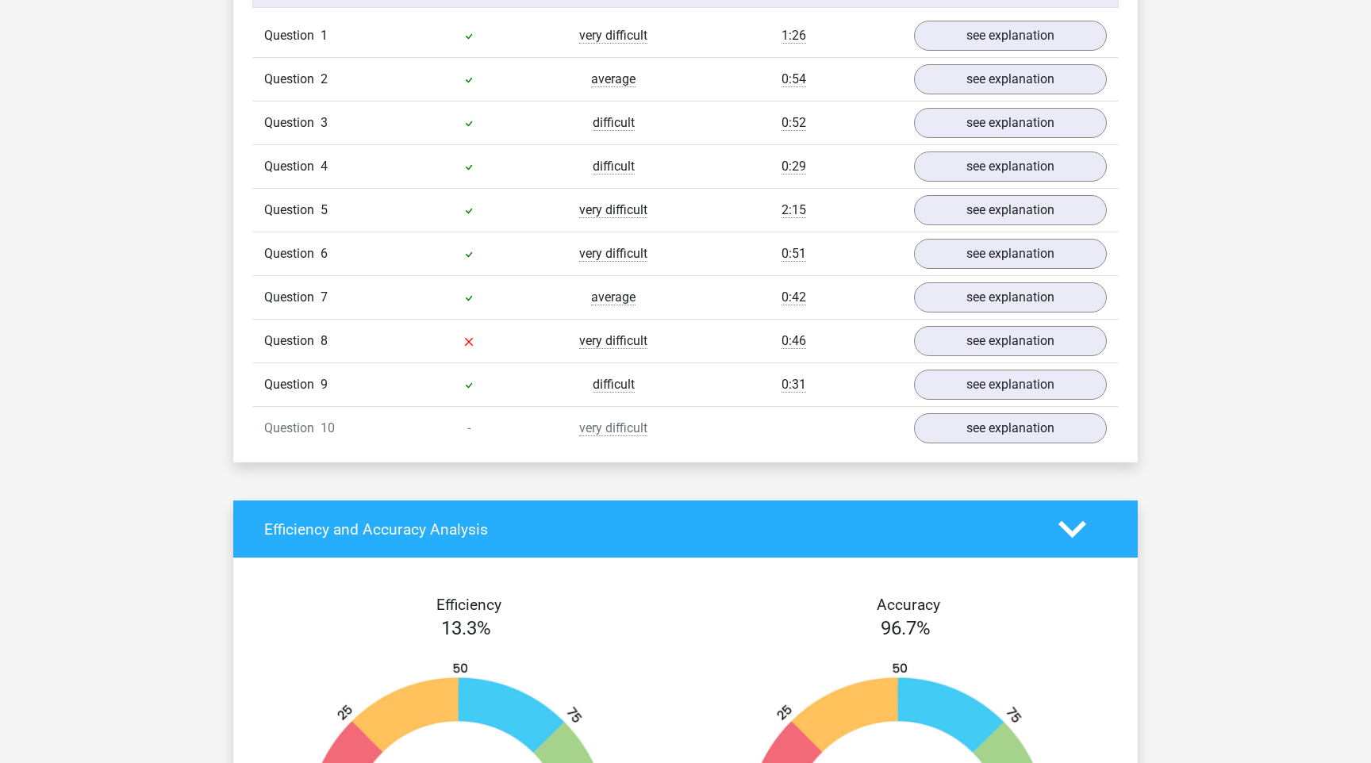
scroll to position [1329, 0]
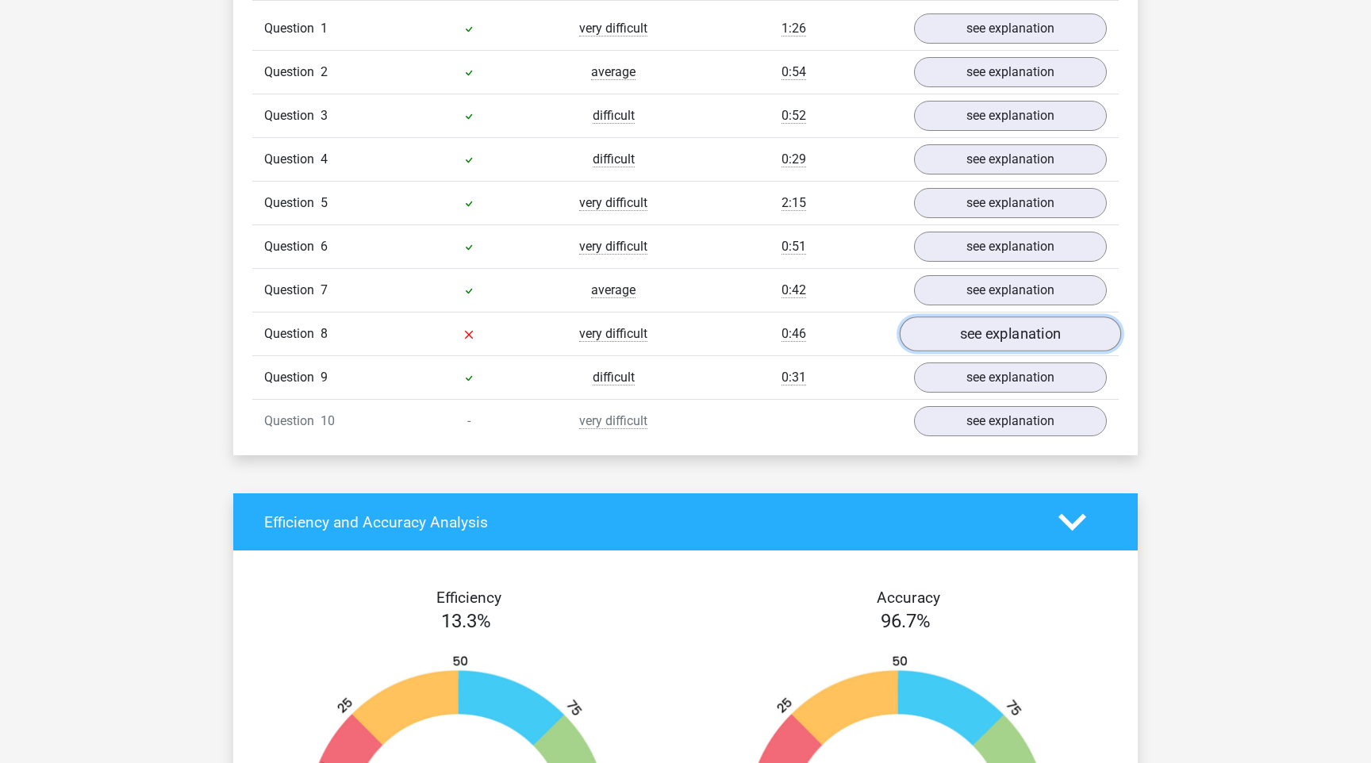
click at [1015, 336] on link "see explanation" at bounding box center [1010, 333] width 221 height 35
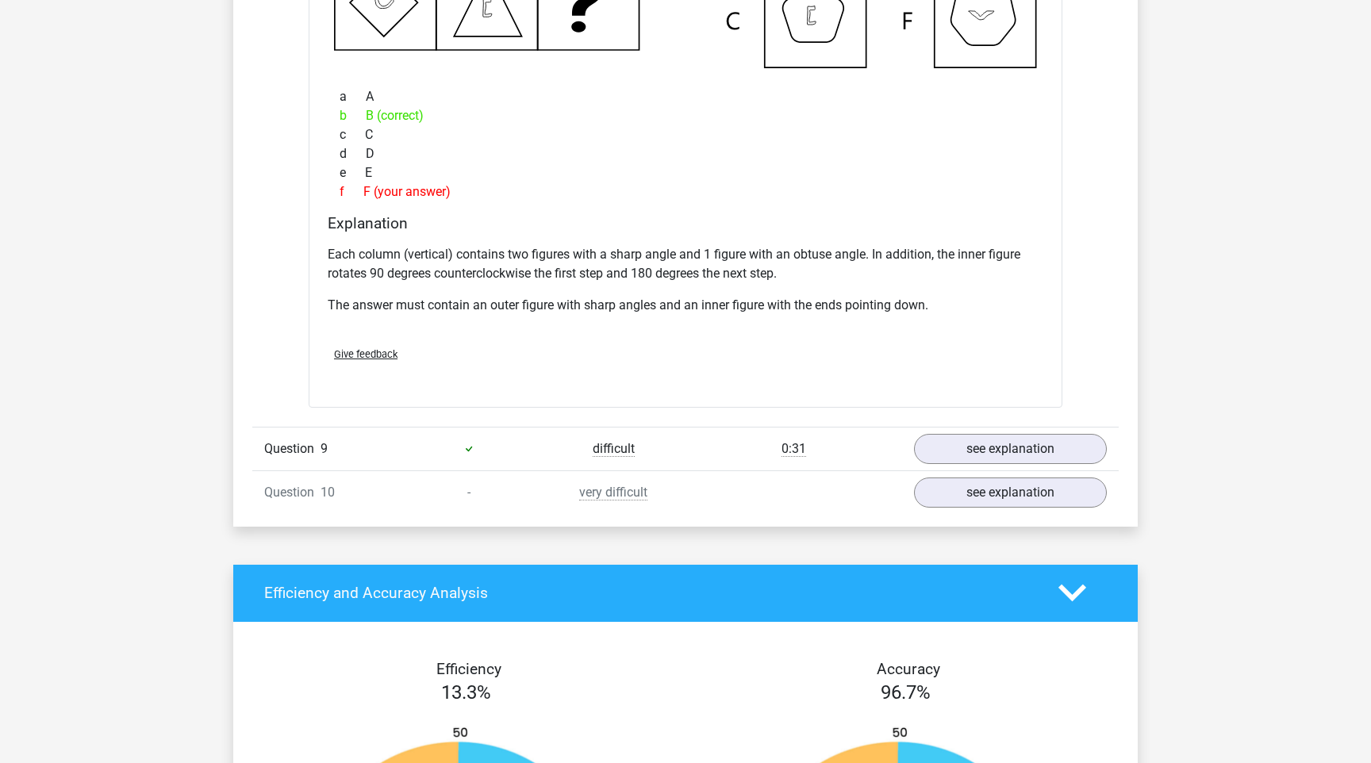
scroll to position [2008, 0]
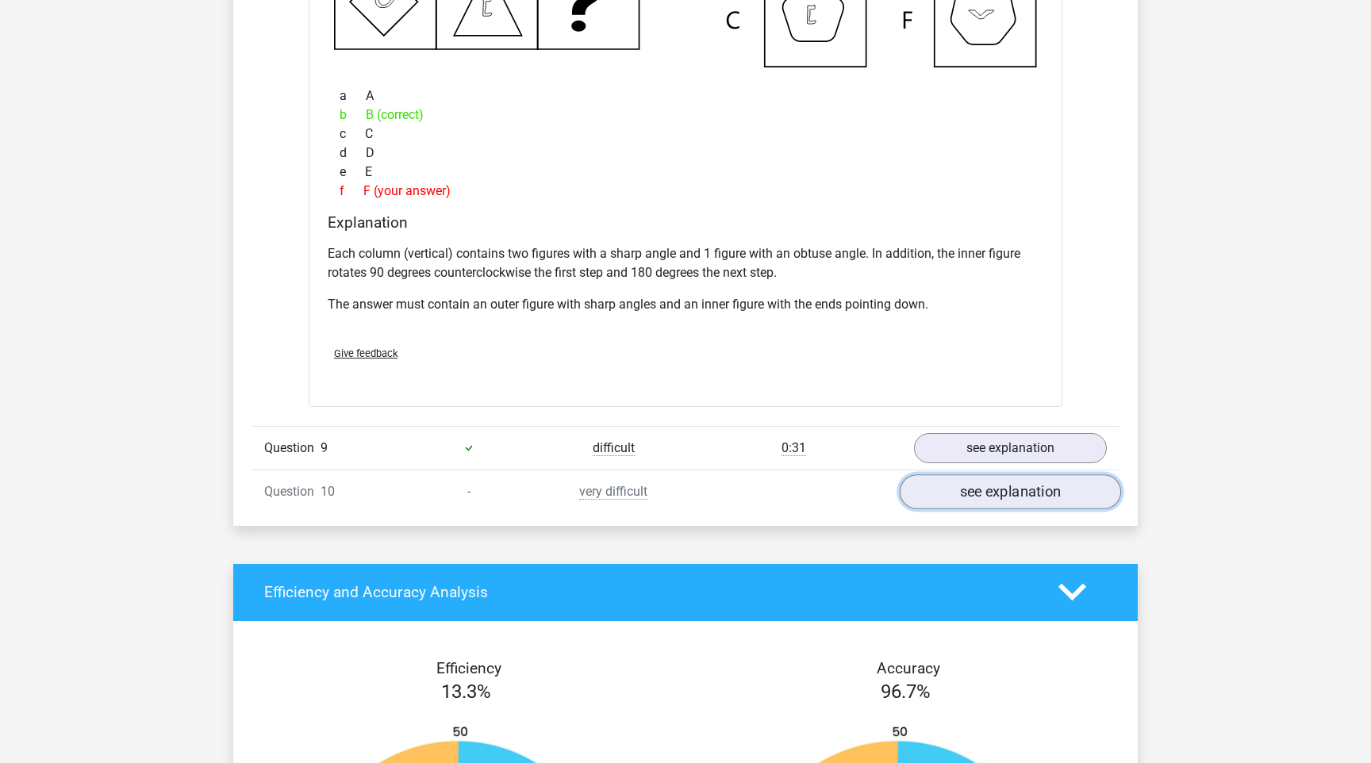
click at [961, 497] on link "see explanation" at bounding box center [1010, 491] width 221 height 35
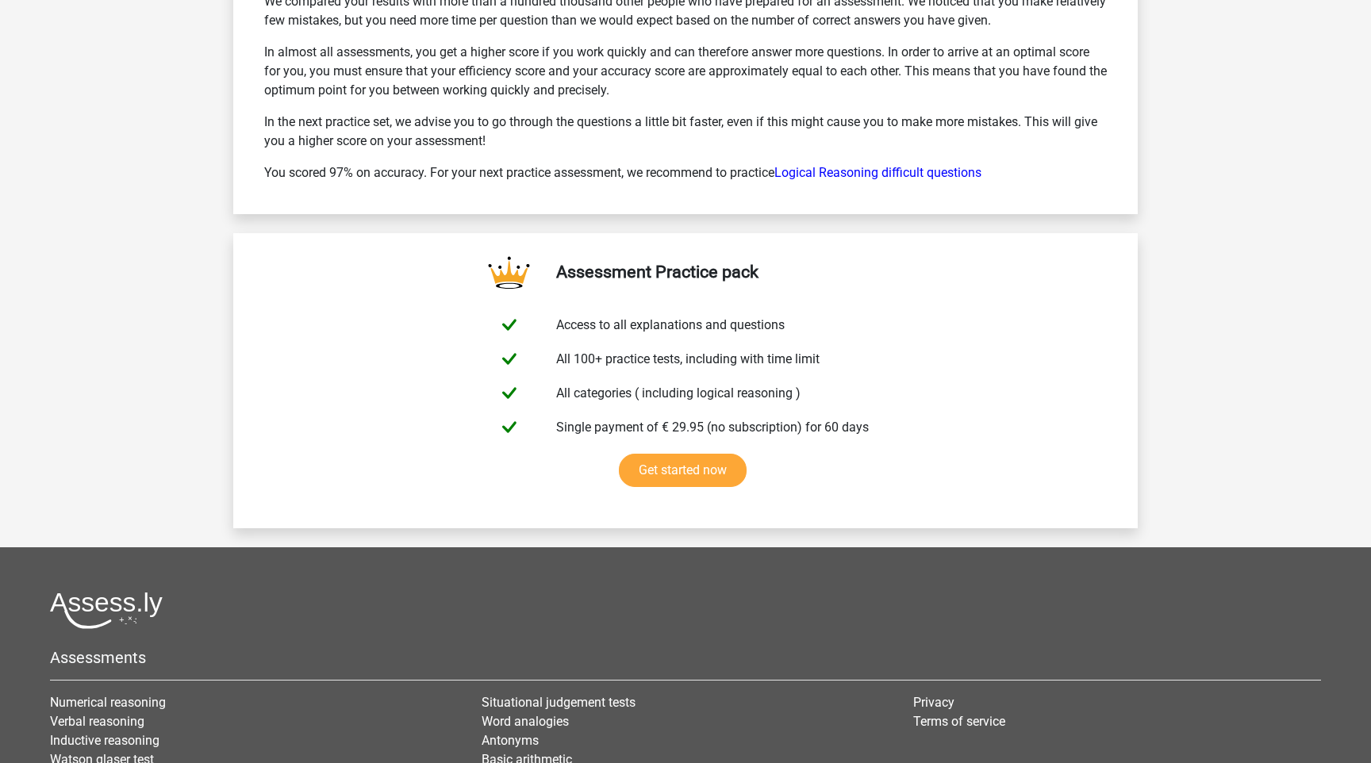
scroll to position [4360, 0]
